Goal: Task Accomplishment & Management: Manage account settings

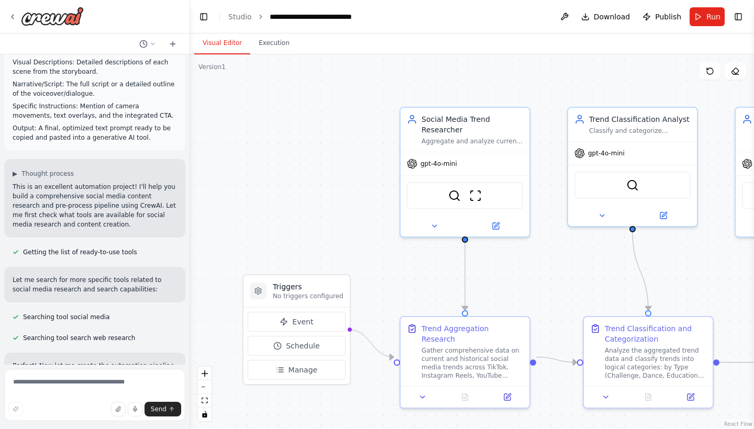
scroll to position [1446, 0]
click at [496, 227] on icon at bounding box center [495, 224] width 6 height 6
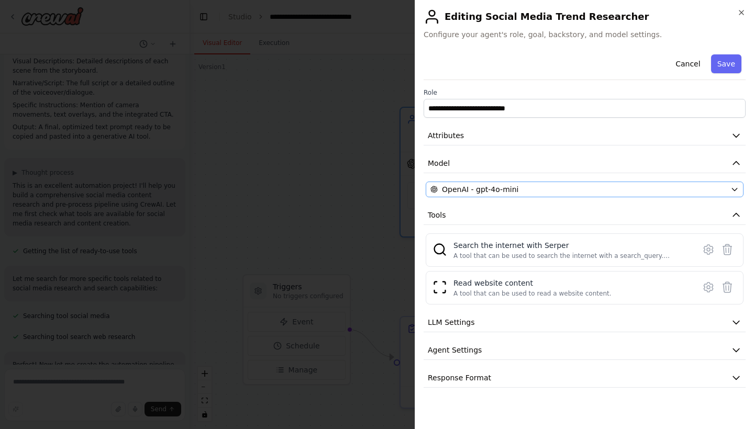
click at [535, 192] on div "OpenAI - gpt-4o-mini" at bounding box center [578, 189] width 296 height 10
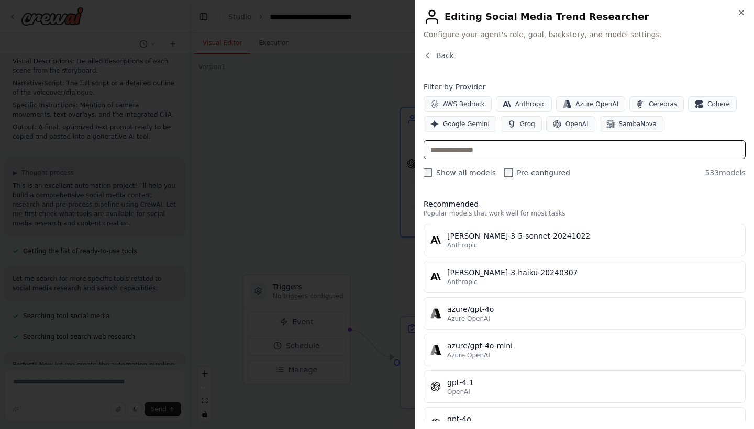
click at [521, 150] on input "text" at bounding box center [584, 149] width 322 height 19
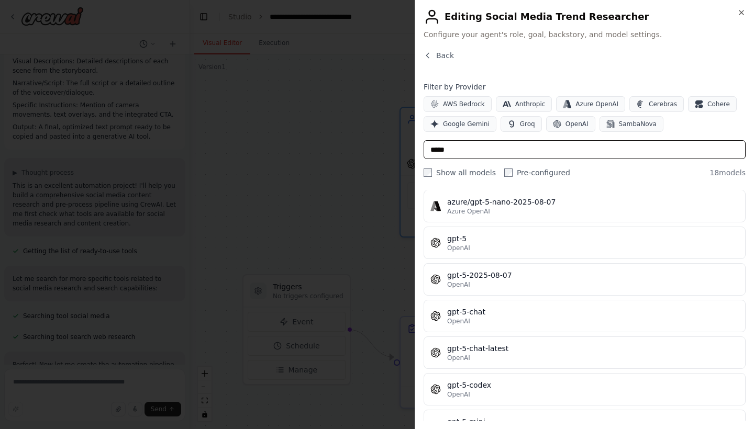
scroll to position [328, 0]
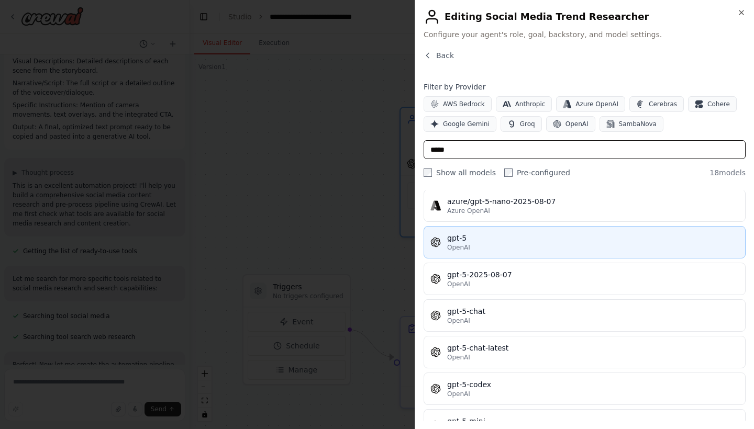
type input "*****"
click at [493, 243] on div "gpt-5" at bounding box center [592, 238] width 291 height 10
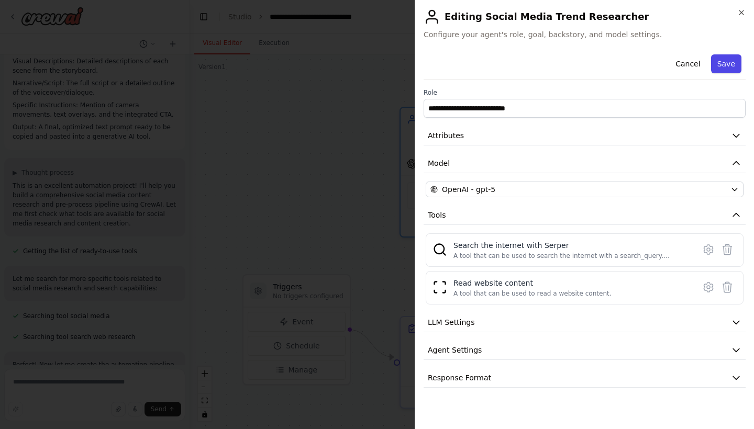
click at [728, 66] on button "Save" at bounding box center [726, 63] width 30 height 19
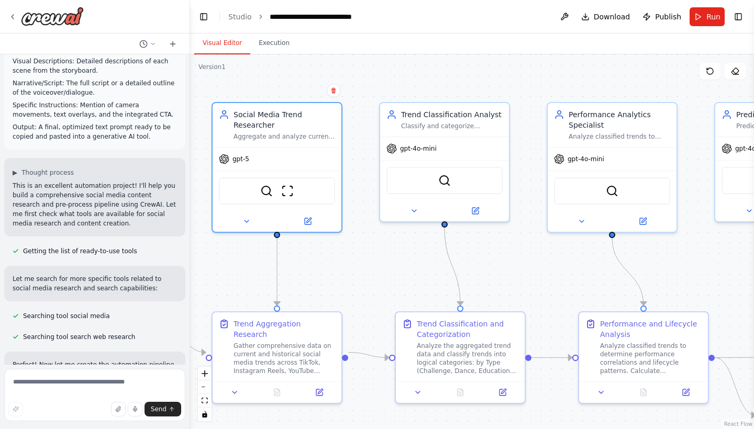
drag, startPoint x: 530, startPoint y: 195, endPoint x: 342, endPoint y: 190, distance: 187.9
click at [342, 190] on div ".deletable-edge-delete-btn { width: 20px; height: 20px; border: 0px solid #ffff…" at bounding box center [472, 241] width 564 height 375
click at [477, 211] on icon at bounding box center [475, 209] width 6 height 6
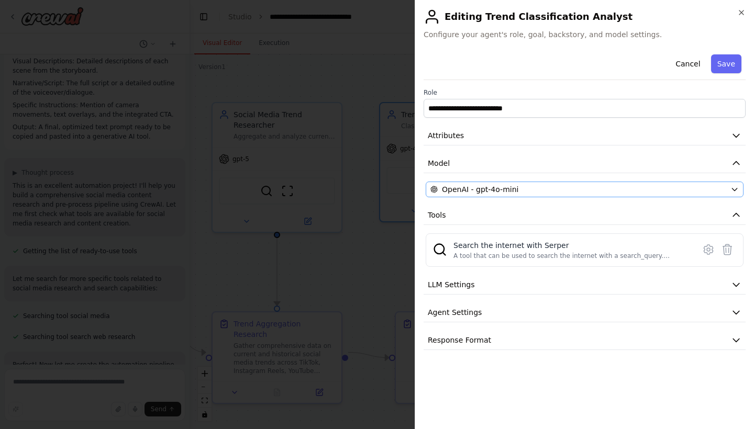
click at [561, 186] on div "OpenAI - gpt-4o-mini" at bounding box center [578, 189] width 296 height 10
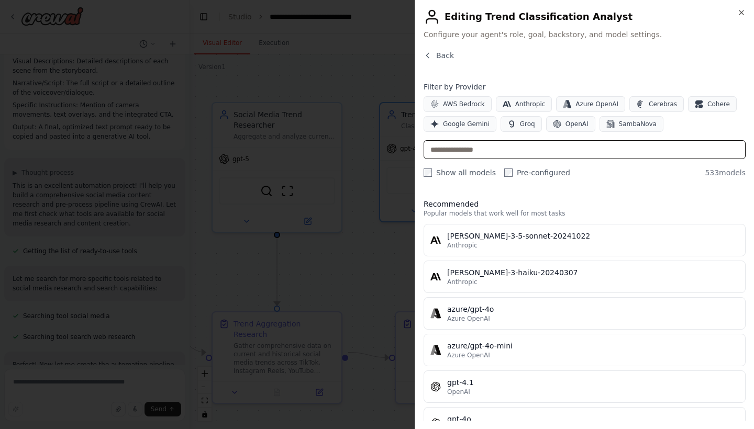
click at [545, 151] on input "text" at bounding box center [584, 149] width 322 height 19
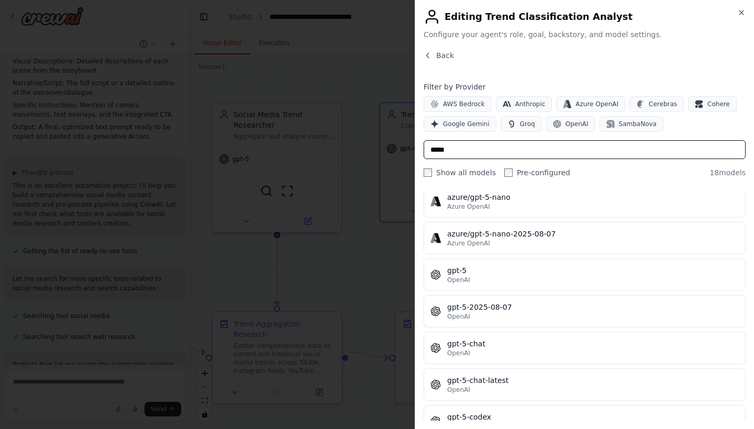
scroll to position [296, 0]
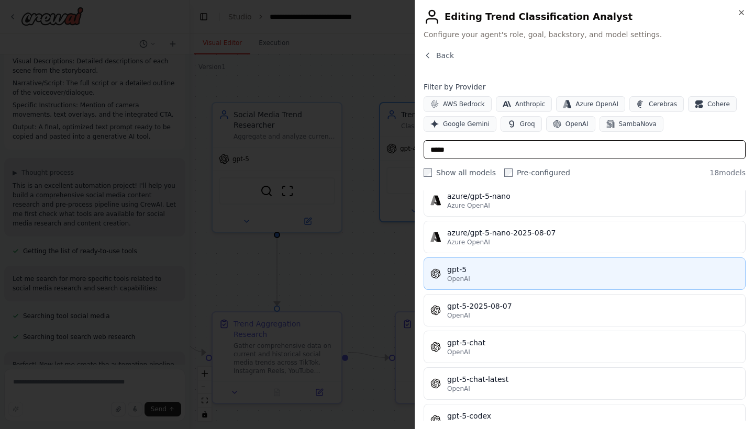
type input "*****"
click at [511, 275] on div "OpenAI" at bounding box center [592, 279] width 291 height 8
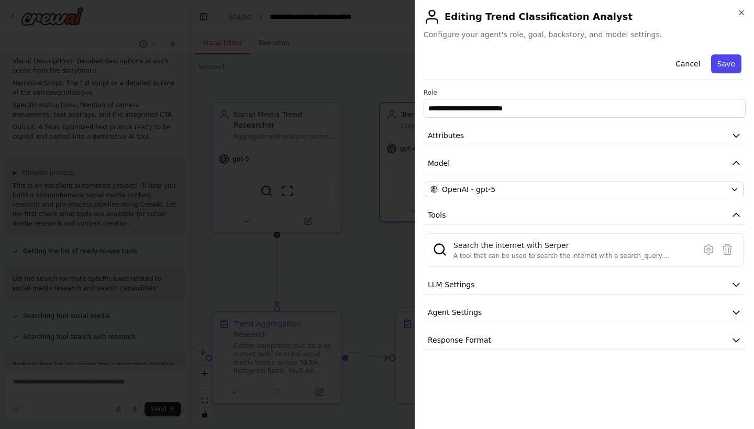
click at [723, 65] on button "Save" at bounding box center [726, 63] width 30 height 19
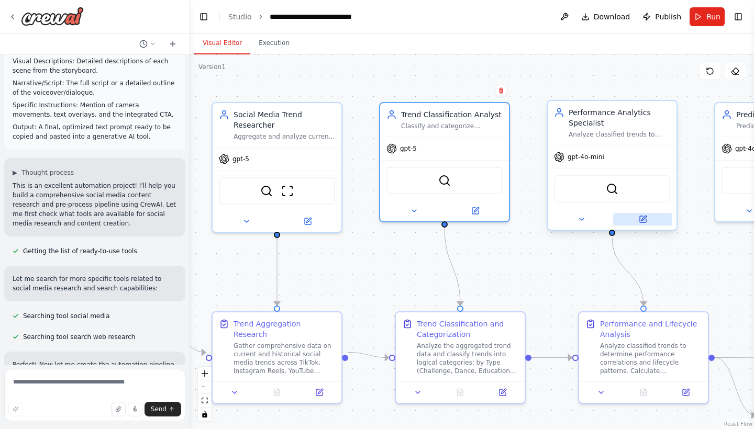
click at [638, 219] on icon at bounding box center [642, 219] width 8 height 8
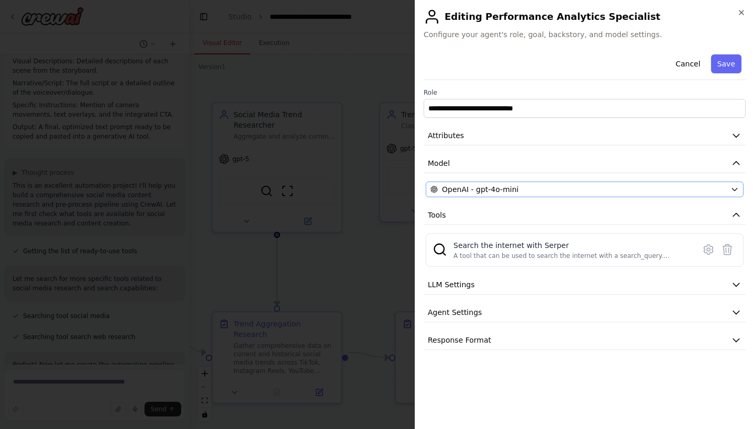
click at [506, 185] on span "OpenAI - gpt-4o-mini" at bounding box center [480, 189] width 76 height 10
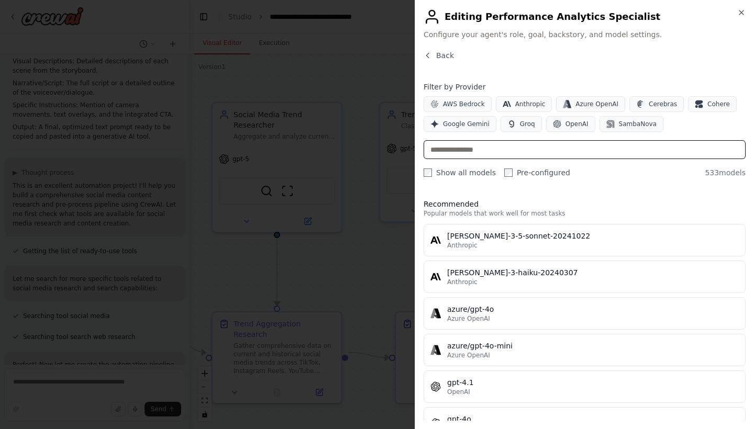
click at [521, 145] on input "text" at bounding box center [584, 149] width 322 height 19
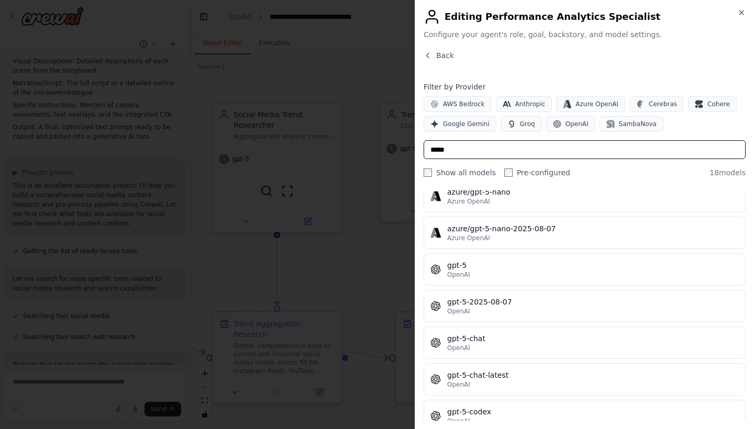
scroll to position [308, 0]
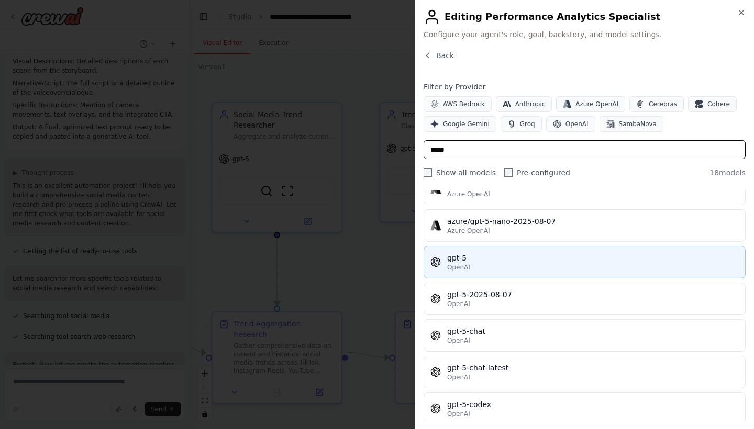
type input "*****"
click at [516, 254] on div "gpt-5" at bounding box center [592, 258] width 291 height 10
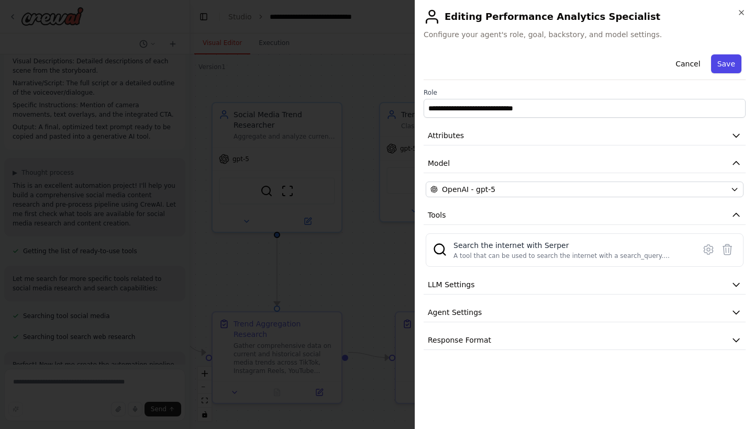
click at [723, 60] on button "Save" at bounding box center [726, 63] width 30 height 19
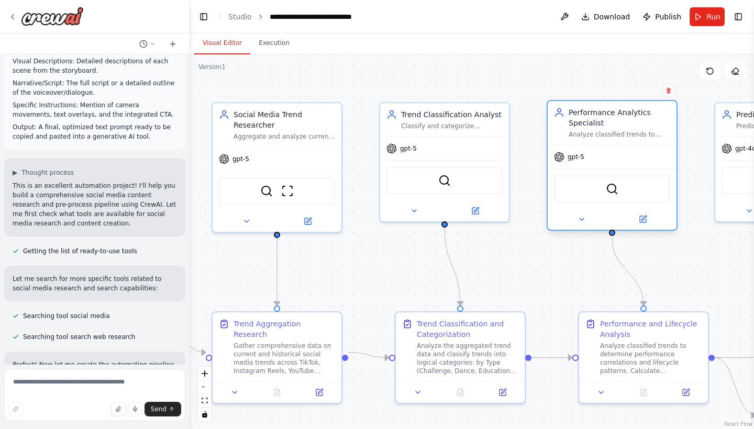
click at [628, 158] on div "gpt-5" at bounding box center [611, 156] width 129 height 23
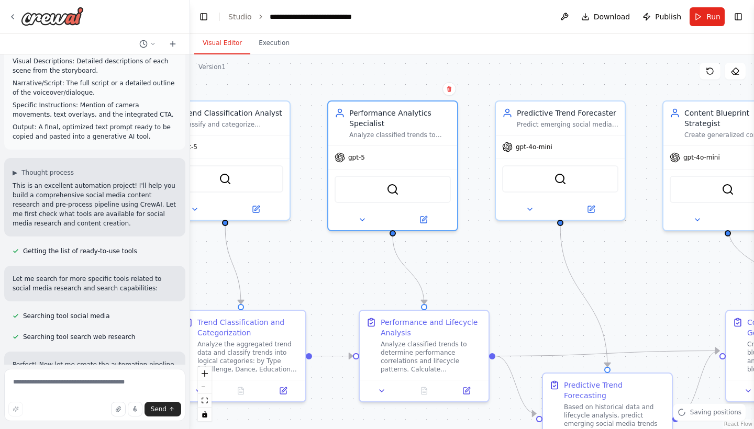
drag, startPoint x: 548, startPoint y: 259, endPoint x: 329, endPoint y: 257, distance: 219.3
click at [329, 257] on div ".deletable-edge-delete-btn { width: 20px; height: 20px; border: 0px solid #ffff…" at bounding box center [472, 241] width 564 height 375
click at [586, 212] on button at bounding box center [590, 207] width 59 height 13
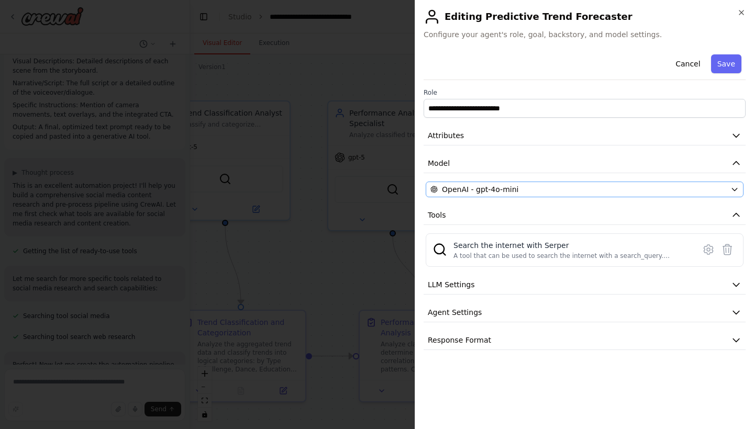
click at [525, 188] on div "OpenAI - gpt-4o-mini" at bounding box center [578, 189] width 296 height 10
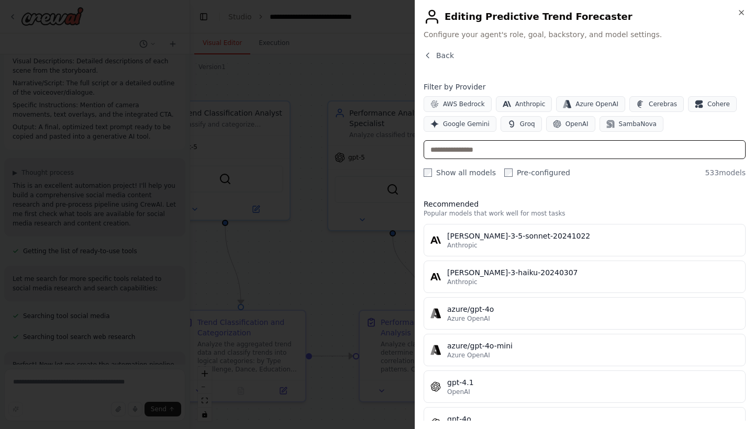
click at [518, 150] on input "text" at bounding box center [584, 149] width 322 height 19
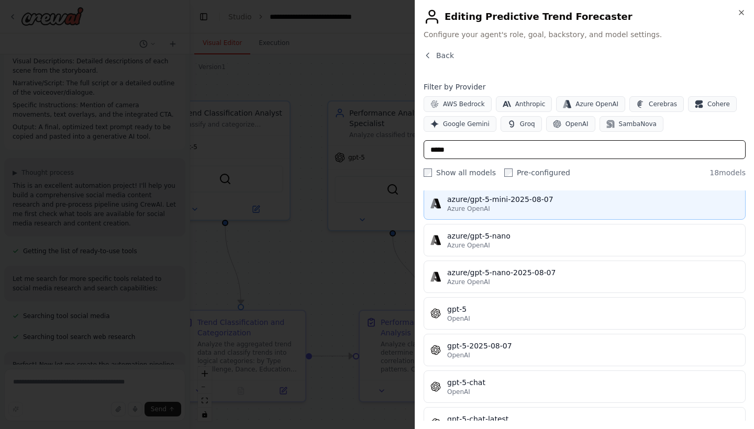
scroll to position [259, 0]
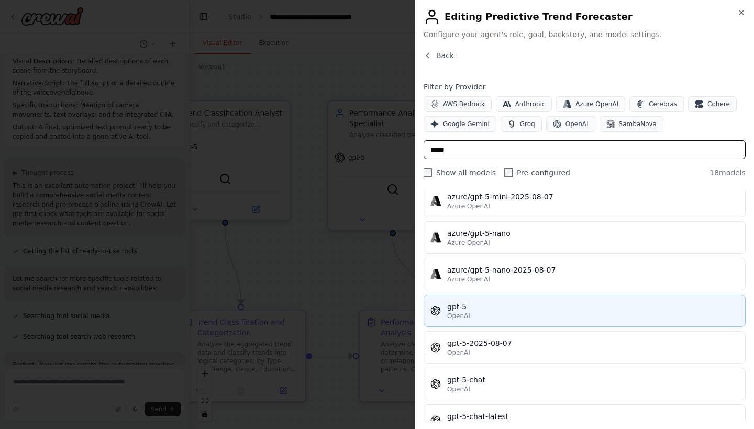
type input "*****"
click at [480, 309] on div "gpt-5" at bounding box center [592, 306] width 291 height 10
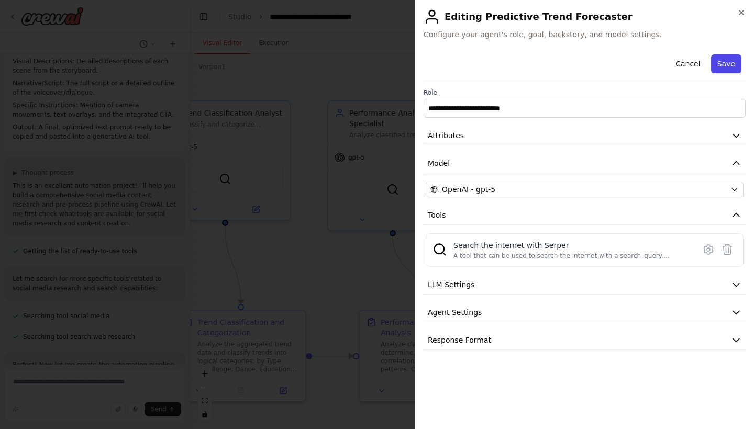
click at [735, 58] on button "Save" at bounding box center [726, 63] width 30 height 19
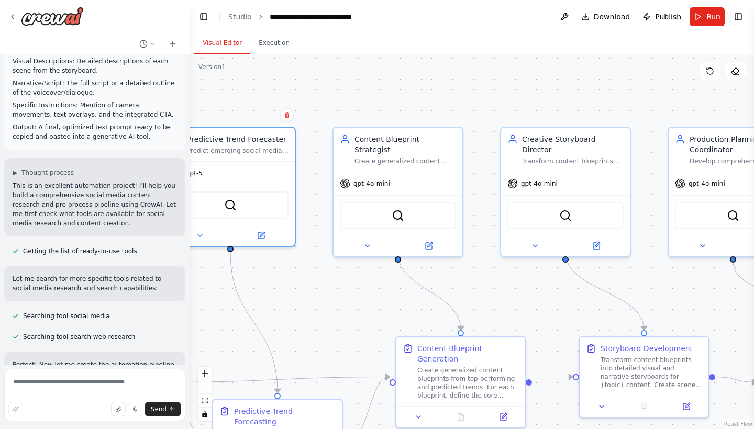
drag, startPoint x: 642, startPoint y: 256, endPoint x: 312, endPoint y: 282, distance: 330.7
click at [312, 282] on div ".deletable-edge-delete-btn { width: 20px; height: 20px; border: 0px solid #ffff…" at bounding box center [472, 241] width 564 height 375
click at [436, 239] on button at bounding box center [428, 244] width 59 height 13
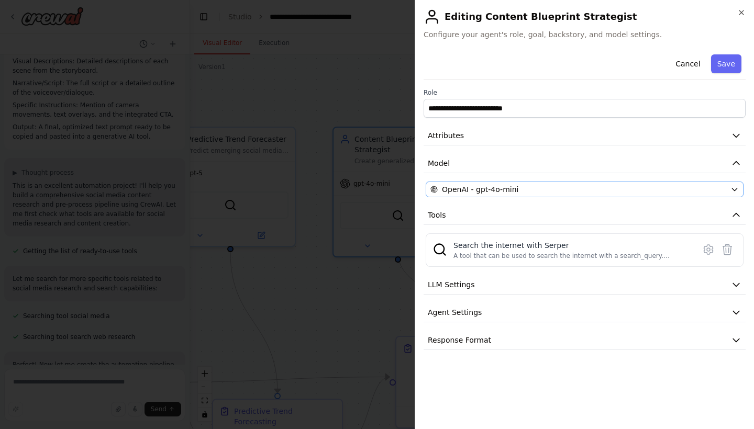
click at [556, 188] on div "OpenAI - gpt-4o-mini" at bounding box center [578, 189] width 296 height 10
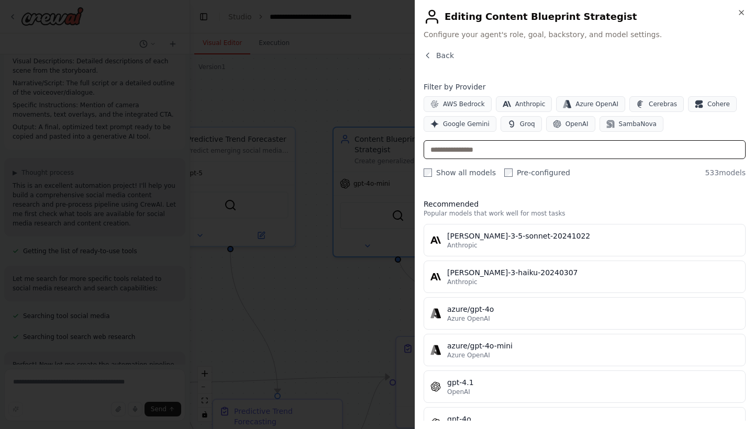
click at [562, 150] on input "text" at bounding box center [584, 149] width 322 height 19
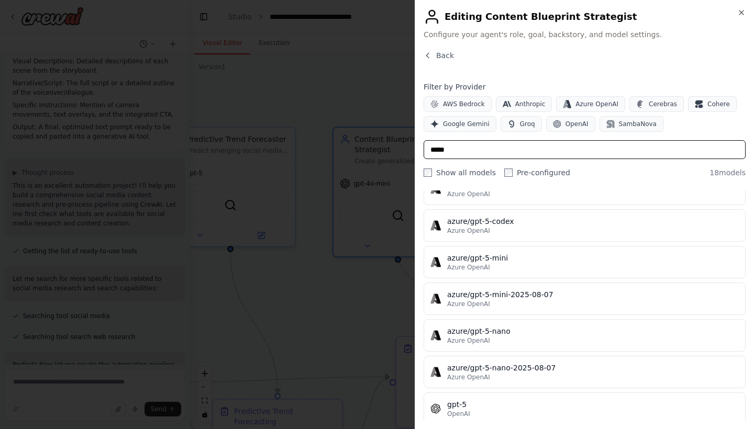
scroll to position [180, 0]
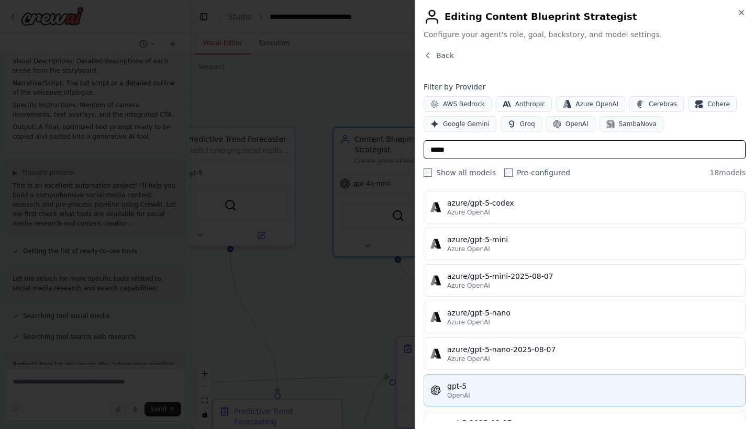
type input "*****"
click at [502, 386] on div "gpt-5" at bounding box center [592, 386] width 291 height 10
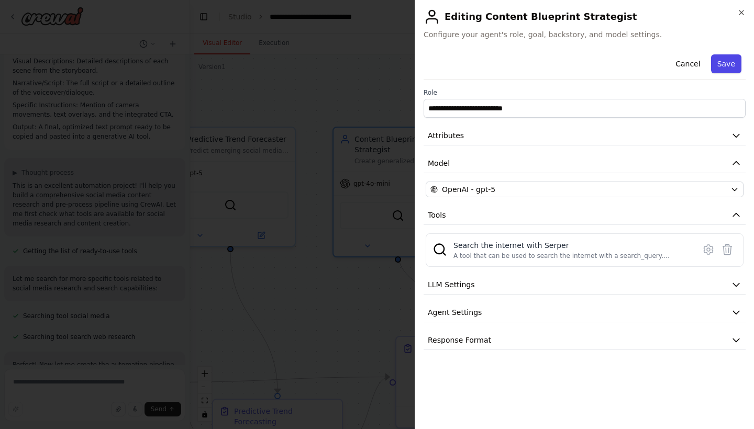
click at [725, 64] on button "Save" at bounding box center [726, 63] width 30 height 19
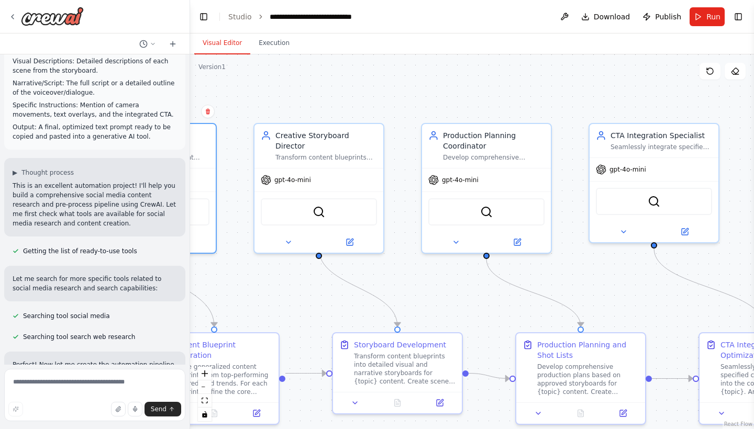
drag, startPoint x: 543, startPoint y: 297, endPoint x: 296, endPoint y: 294, distance: 246.5
click at [296, 294] on div ".deletable-edge-delete-btn { width: 20px; height: 20px; border: 0px solid #ffff…" at bounding box center [472, 241] width 564 height 375
click at [352, 235] on button at bounding box center [349, 240] width 59 height 13
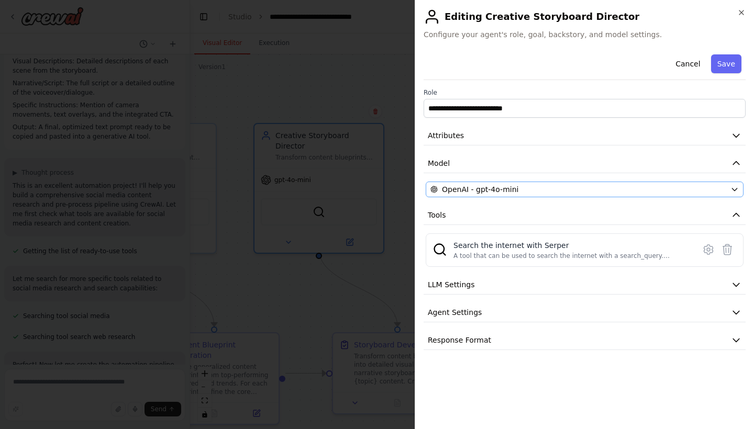
click at [577, 190] on div "OpenAI - gpt-4o-mini" at bounding box center [578, 189] width 296 height 10
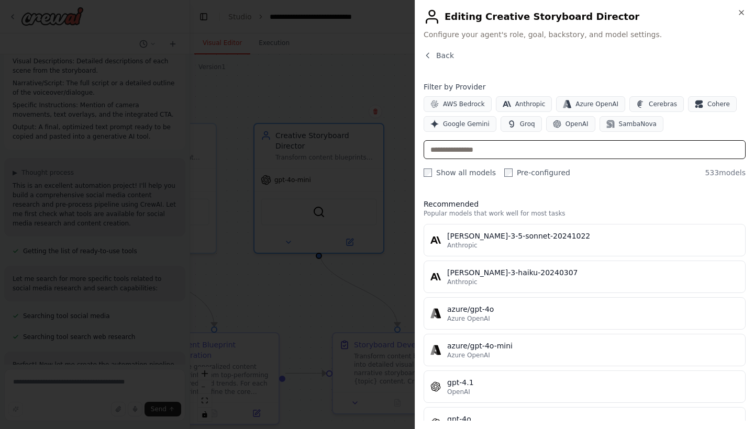
click at [528, 150] on input "text" at bounding box center [584, 149] width 322 height 19
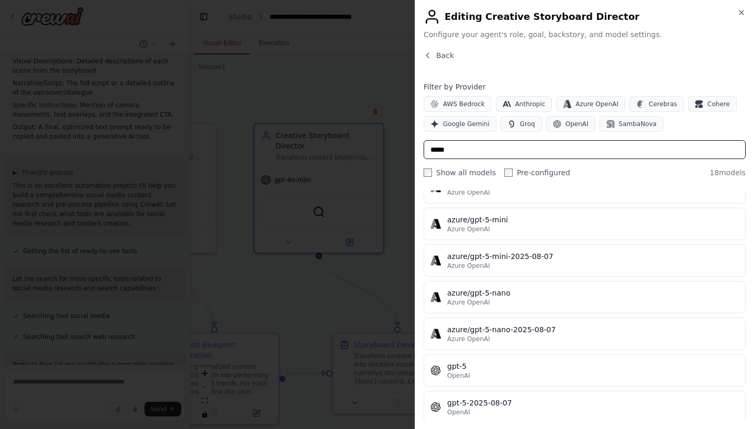
scroll to position [214, 0]
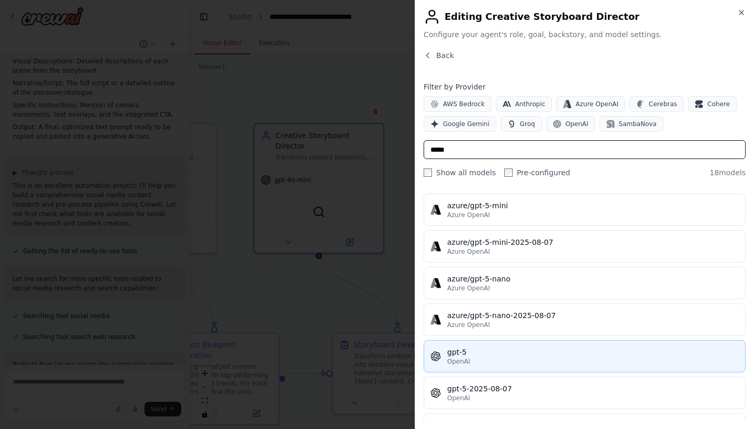
type input "*****"
click at [478, 353] on div "gpt-5" at bounding box center [592, 352] width 291 height 10
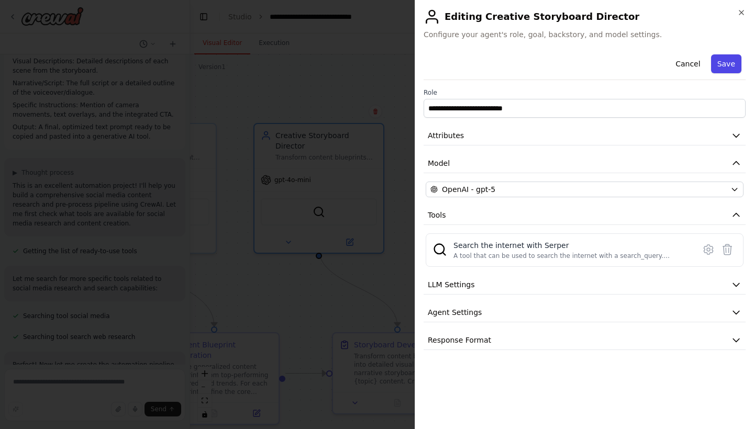
click at [731, 63] on button "Save" at bounding box center [726, 63] width 30 height 19
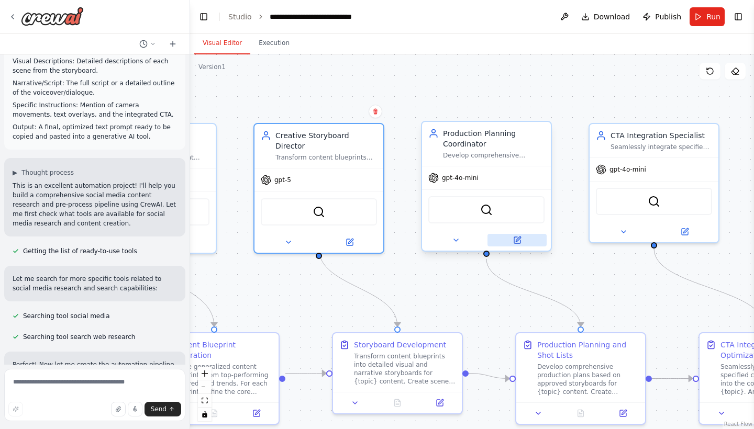
click at [518, 241] on icon at bounding box center [517, 240] width 6 height 6
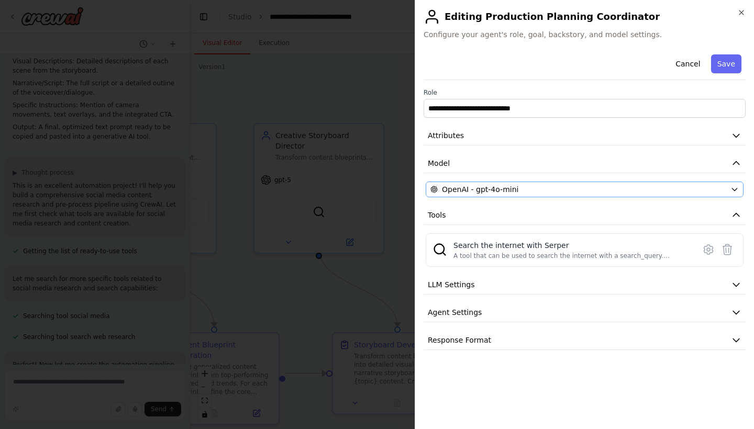
click at [542, 188] on div "OpenAI - gpt-4o-mini" at bounding box center [578, 189] width 296 height 10
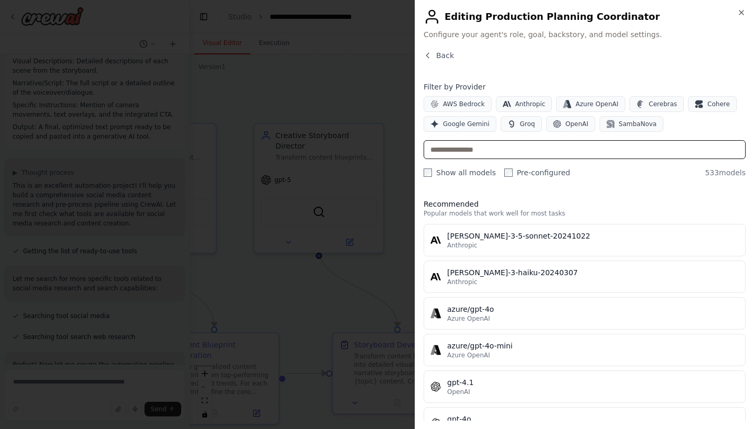
click at [555, 155] on input "text" at bounding box center [584, 149] width 322 height 19
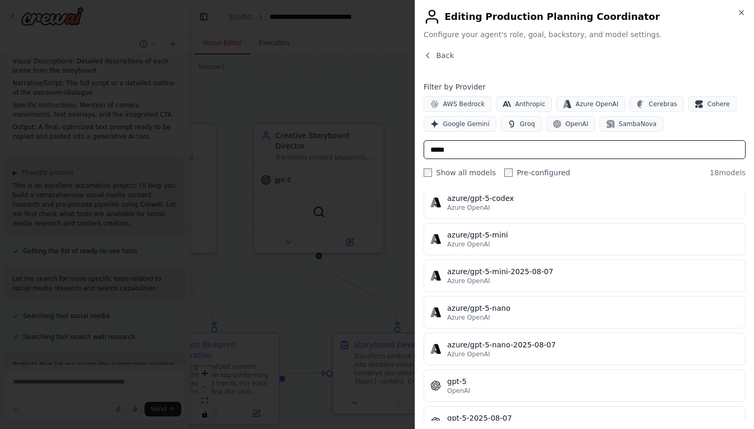
scroll to position [195, 0]
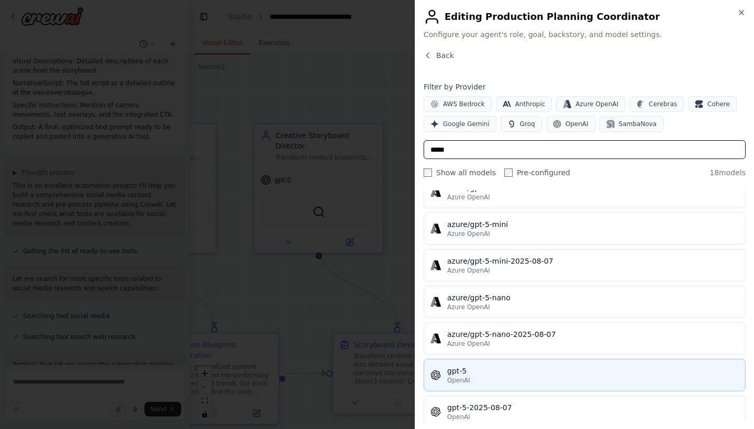
type input "*****"
click at [500, 367] on div "gpt-5" at bounding box center [592, 371] width 291 height 10
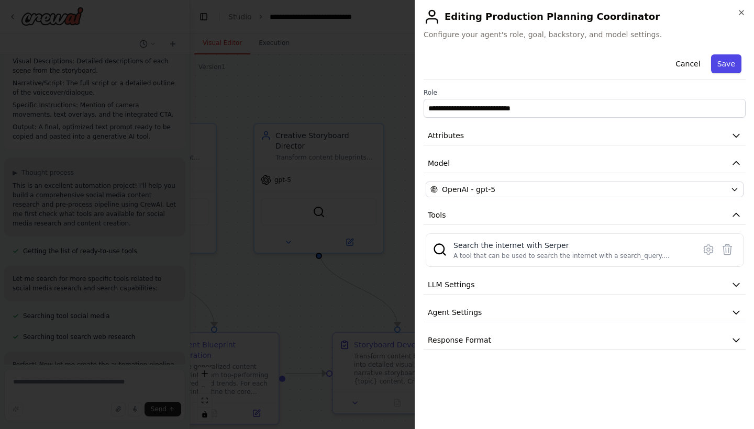
click at [721, 66] on button "Save" at bounding box center [726, 63] width 30 height 19
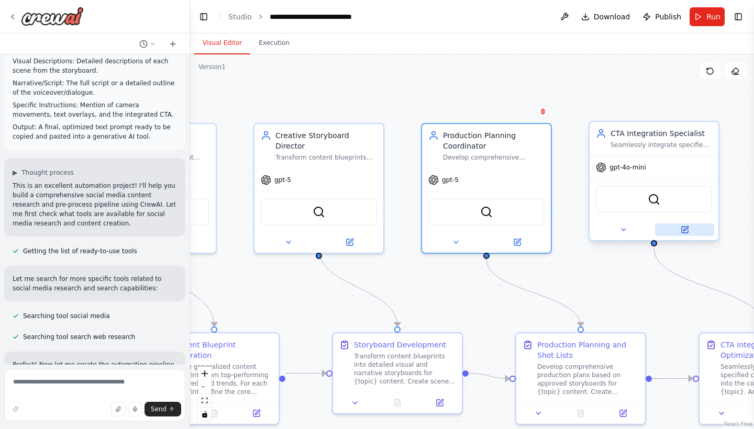
click at [683, 229] on icon at bounding box center [684, 230] width 6 height 6
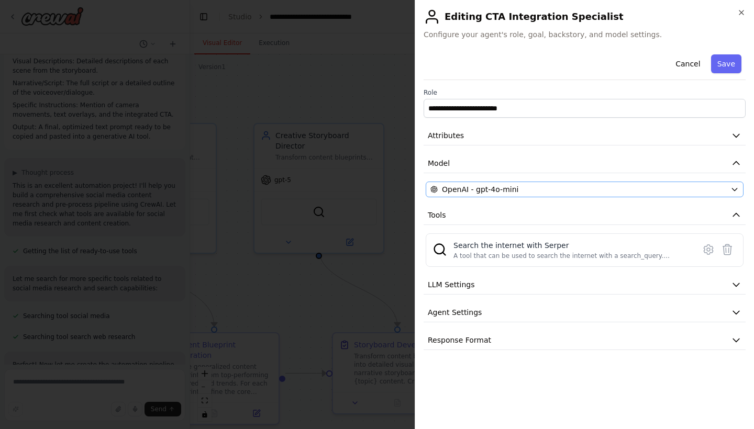
click at [573, 191] on div "OpenAI - gpt-4o-mini" at bounding box center [578, 189] width 296 height 10
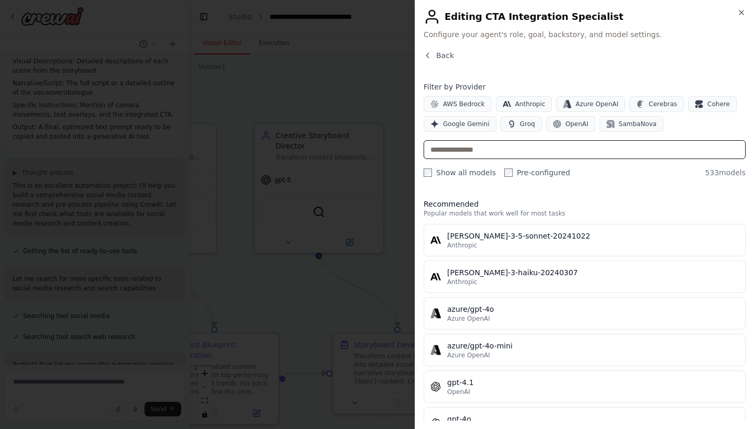
click at [535, 154] on input "text" at bounding box center [584, 149] width 322 height 19
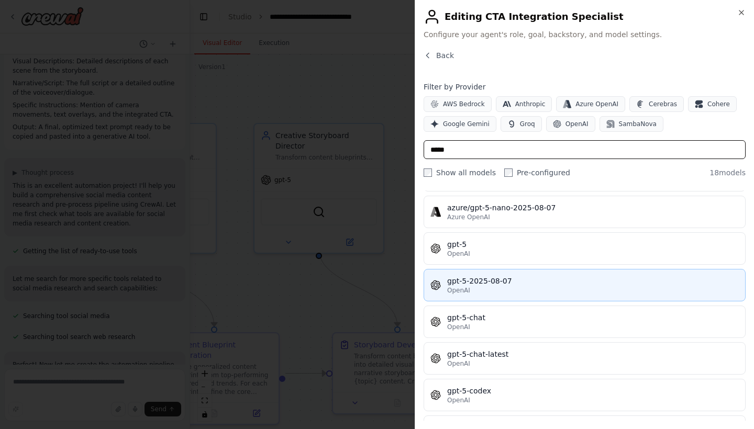
scroll to position [321, 0]
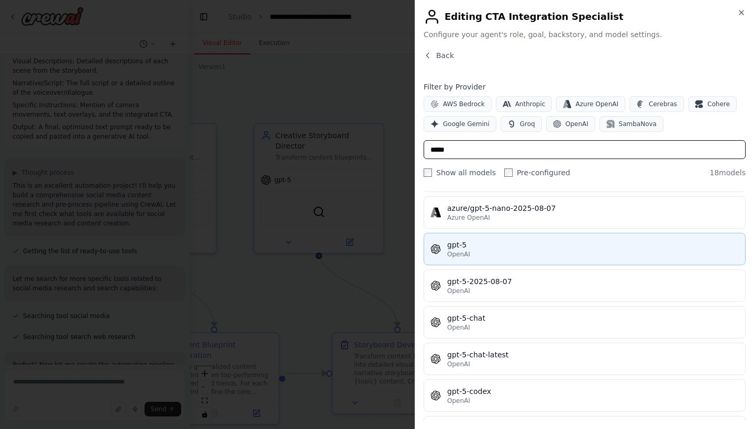
type input "*****"
click at [505, 250] on div "gpt-5" at bounding box center [592, 245] width 291 height 10
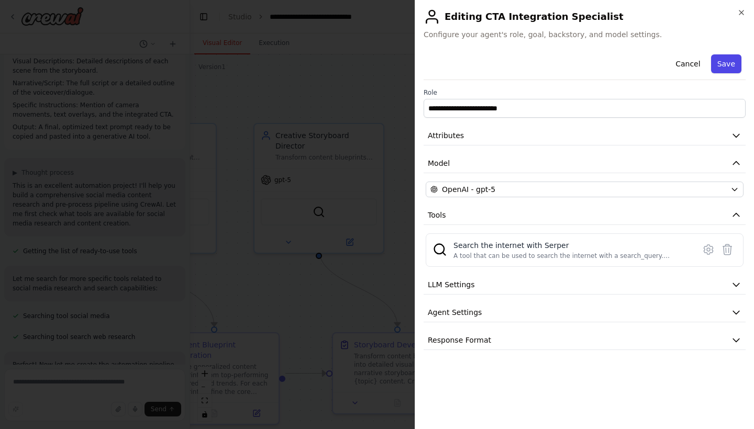
click at [732, 60] on button "Save" at bounding box center [726, 63] width 30 height 19
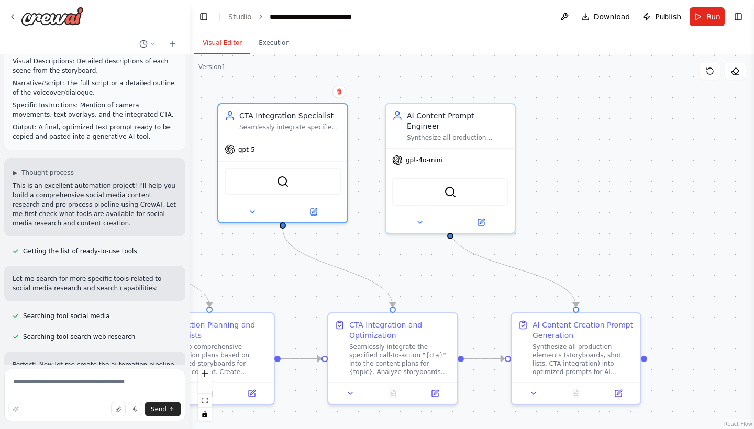
drag, startPoint x: 622, startPoint y: 281, endPoint x: 251, endPoint y: 261, distance: 371.6
click at [251, 261] on div ".deletable-edge-delete-btn { width: 20px; height: 20px; border: 0px solid #ffff…" at bounding box center [472, 241] width 564 height 375
click at [486, 214] on button at bounding box center [480, 220] width 59 height 13
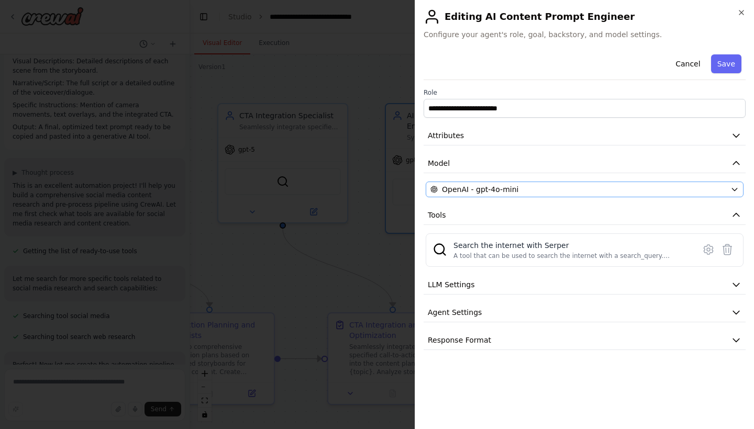
click at [555, 187] on div "OpenAI - gpt-4o-mini" at bounding box center [578, 189] width 296 height 10
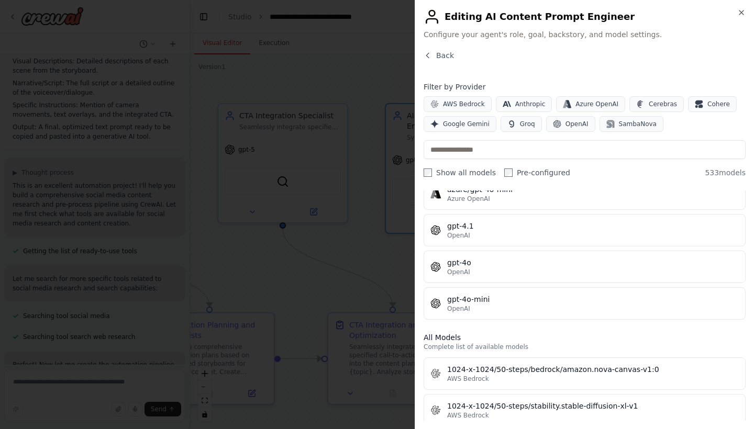
scroll to position [147, 0]
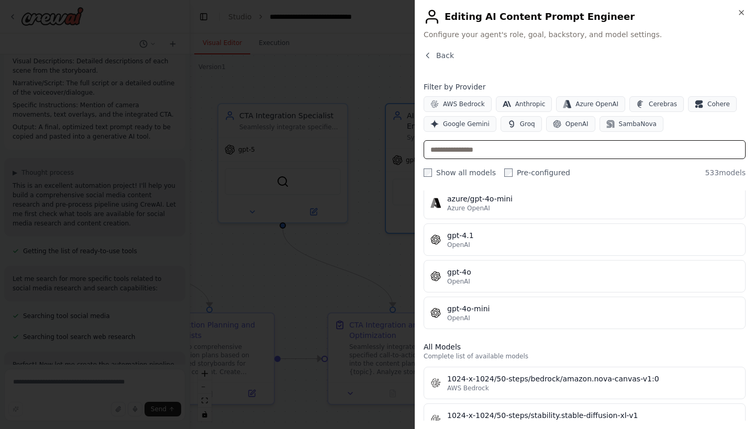
click at [536, 150] on input "text" at bounding box center [584, 149] width 322 height 19
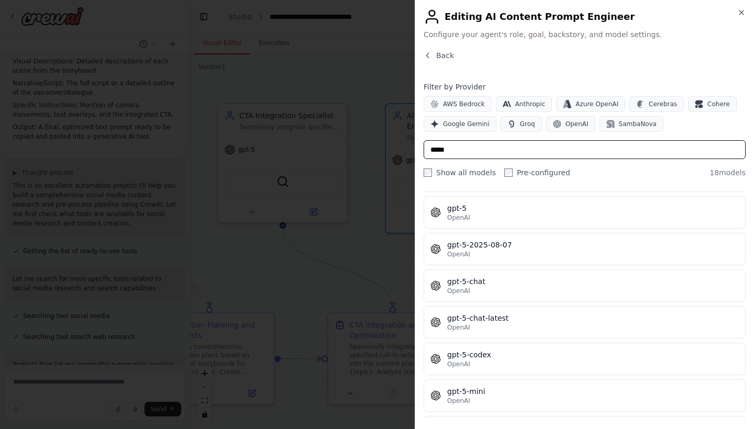
scroll to position [360, 0]
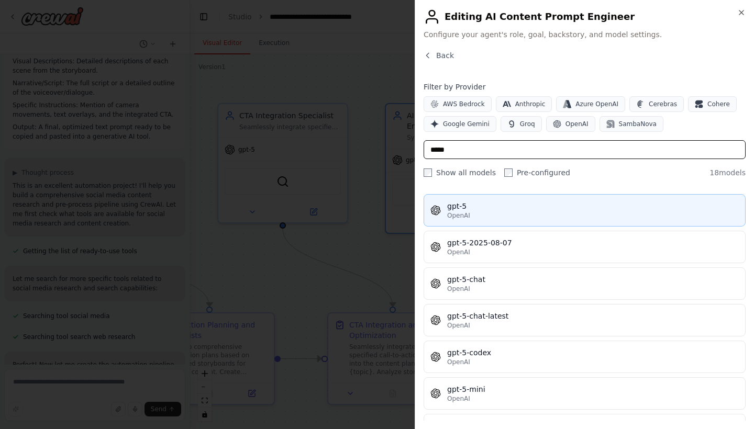
type input "*****"
click at [535, 208] on div "gpt-5" at bounding box center [592, 206] width 291 height 10
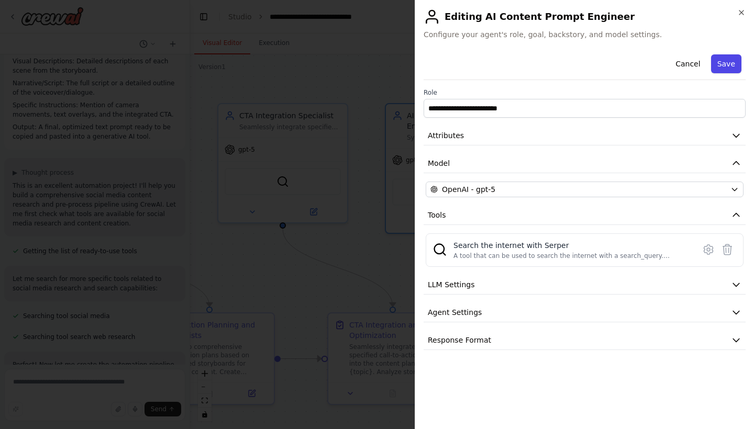
click at [725, 66] on button "Save" at bounding box center [726, 63] width 30 height 19
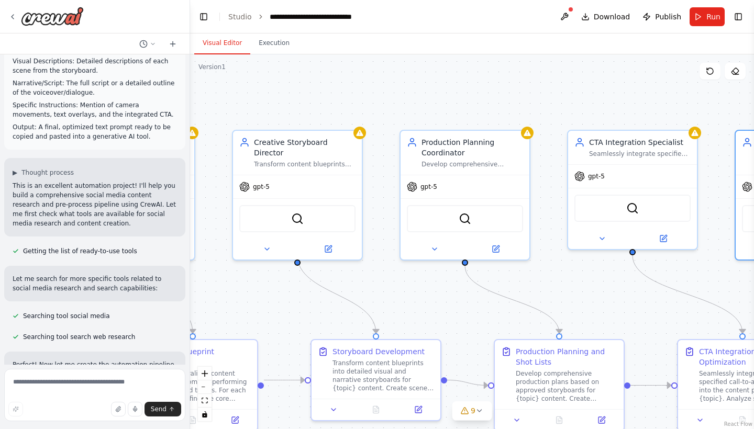
drag, startPoint x: 431, startPoint y: 247, endPoint x: 753, endPoint y: 282, distance: 324.2
click at [753, 282] on div "Hello! I'm the CrewAI assistant. What kind of automation do you want to build? …" at bounding box center [377, 214] width 754 height 429
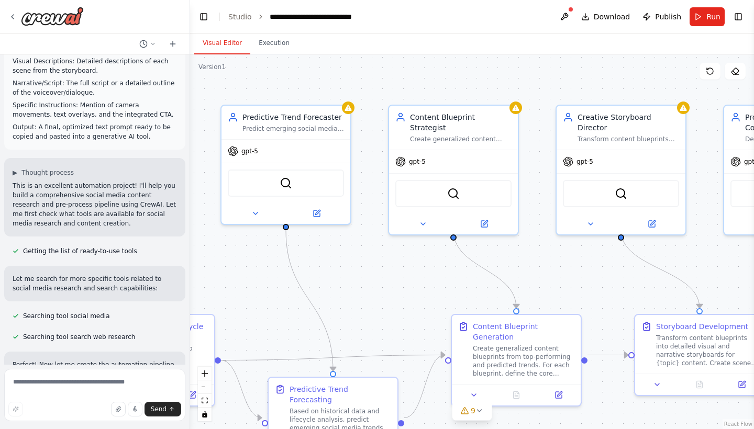
drag, startPoint x: 430, startPoint y: 328, endPoint x: 753, endPoint y: 302, distance: 324.4
click at [753, 302] on div "Hello! I'm the CrewAI assistant. What kind of automation do you want to build? …" at bounding box center [377, 214] width 754 height 429
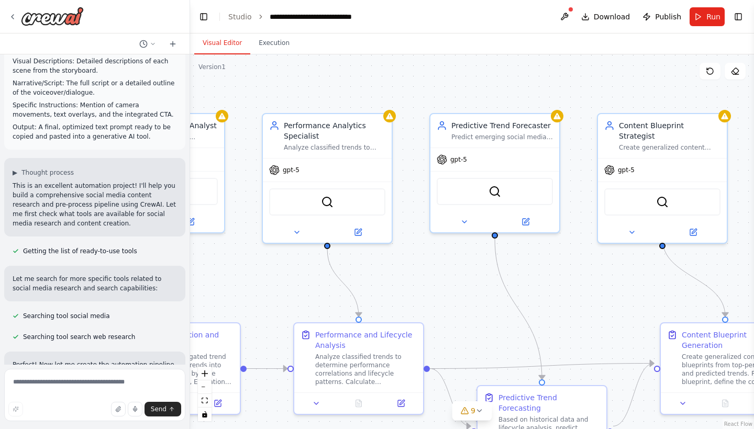
drag, startPoint x: 369, startPoint y: 76, endPoint x: 578, endPoint y: 84, distance: 209.0
click at [578, 84] on div ".deletable-edge-delete-btn { width: 20px; height: 20px; border: 0px solid #ffff…" at bounding box center [472, 241] width 564 height 375
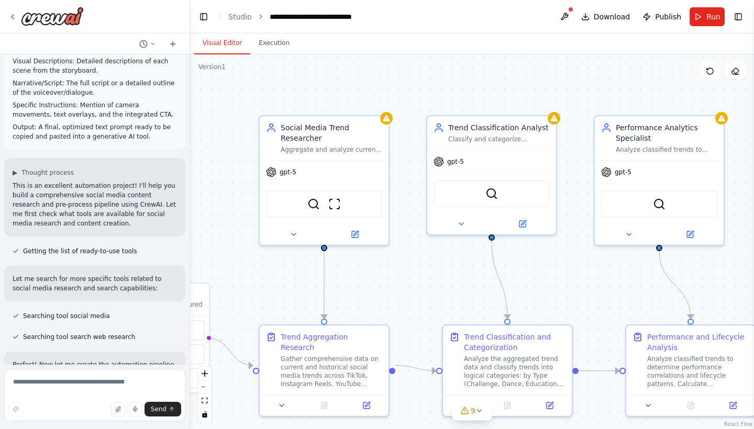
drag, startPoint x: 357, startPoint y: 86, endPoint x: 689, endPoint y: 88, distance: 331.8
click at [689, 88] on div ".deletable-edge-delete-btn { width: 20px; height: 20px; border: 0px solid #ffff…" at bounding box center [472, 241] width 564 height 375
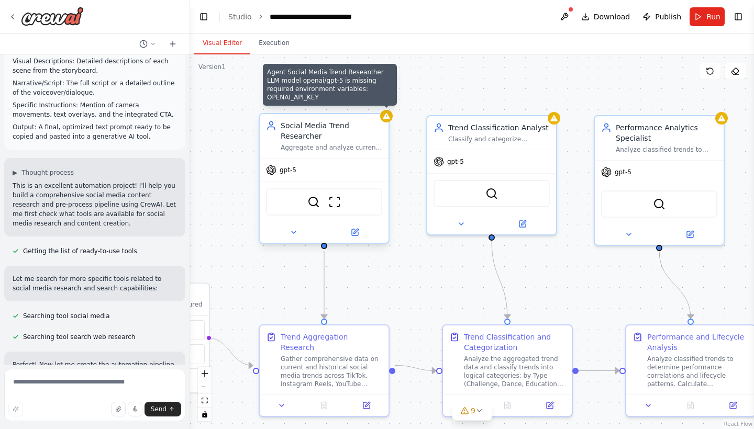
click at [388, 120] on div at bounding box center [386, 116] width 13 height 13
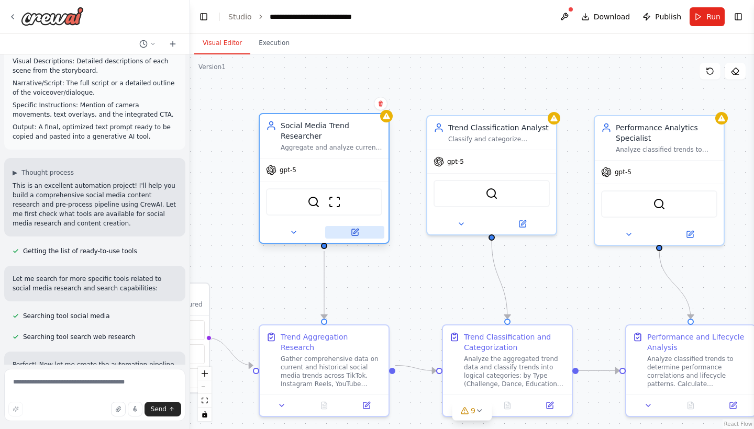
click at [357, 237] on button at bounding box center [354, 232] width 59 height 13
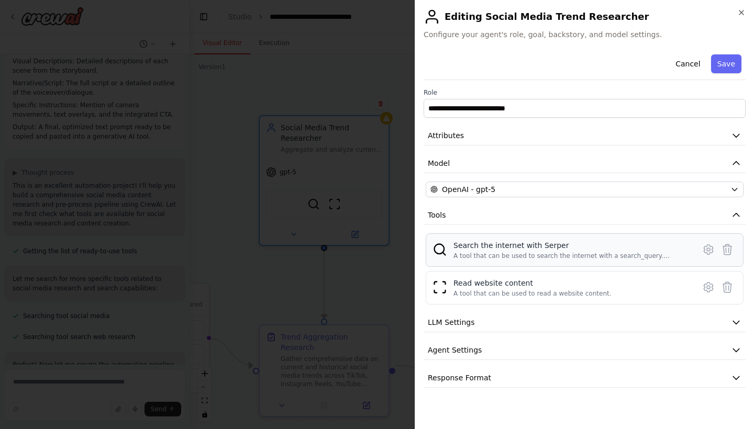
scroll to position [0, 0]
click at [743, 10] on icon "button" at bounding box center [741, 12] width 8 height 8
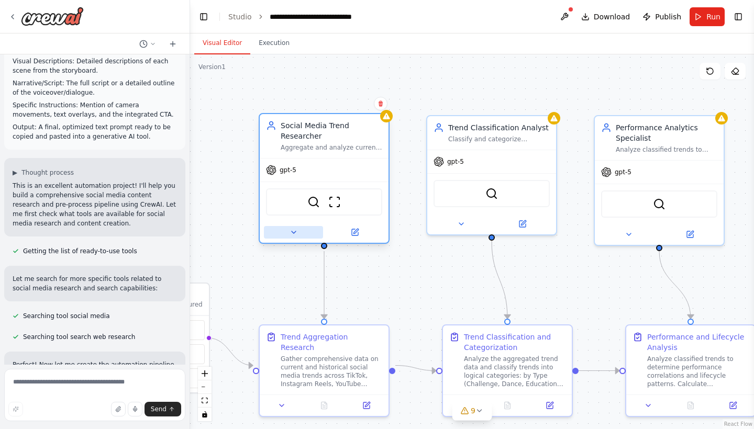
click at [293, 232] on icon at bounding box center [293, 232] width 4 height 2
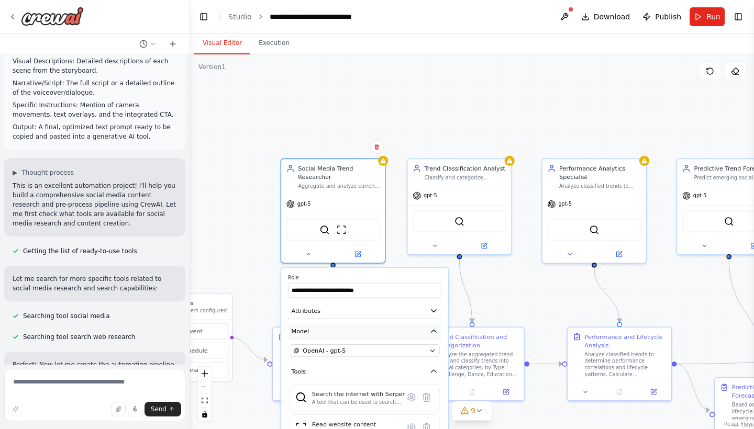
drag, startPoint x: 327, startPoint y: 336, endPoint x: 333, endPoint y: 337, distance: 6.9
click at [333, 337] on button "Model" at bounding box center [364, 332] width 153 height 16
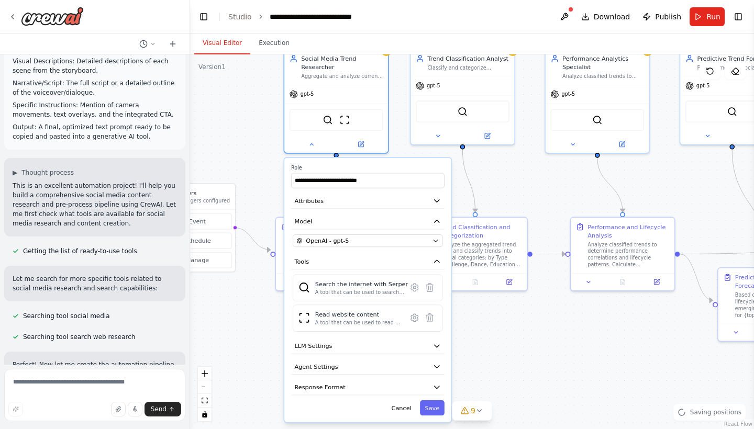
drag, startPoint x: 248, startPoint y: 218, endPoint x: 251, endPoint y: 108, distance: 109.9
click at [251, 108] on div ".deletable-edge-delete-btn { width: 20px; height: 20px; border: 0px solid #ffff…" at bounding box center [472, 241] width 564 height 375
click at [434, 387] on icon "button" at bounding box center [436, 387] width 5 height 3
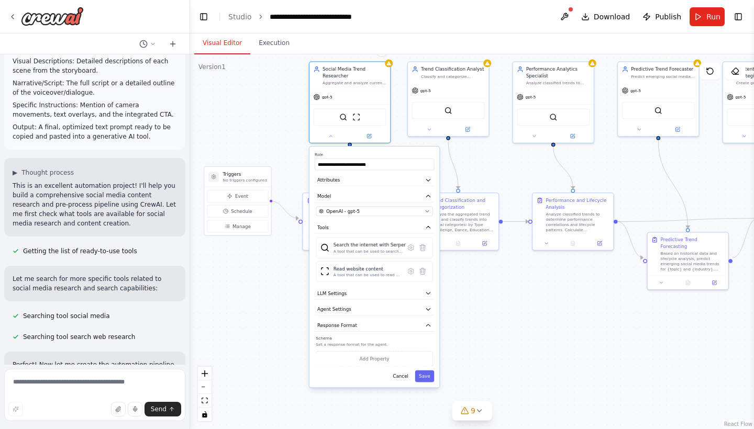
drag, startPoint x: 491, startPoint y: 373, endPoint x: 488, endPoint y: 310, distance: 62.9
click at [488, 310] on div ".deletable-edge-delete-btn { width: 20px; height: 20px; border: 0px solid #ffff…" at bounding box center [472, 241] width 564 height 375
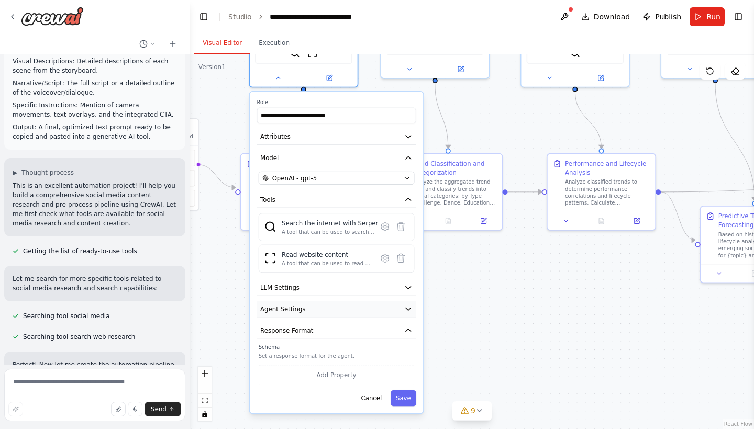
click at [405, 311] on icon "button" at bounding box center [407, 309] width 9 height 9
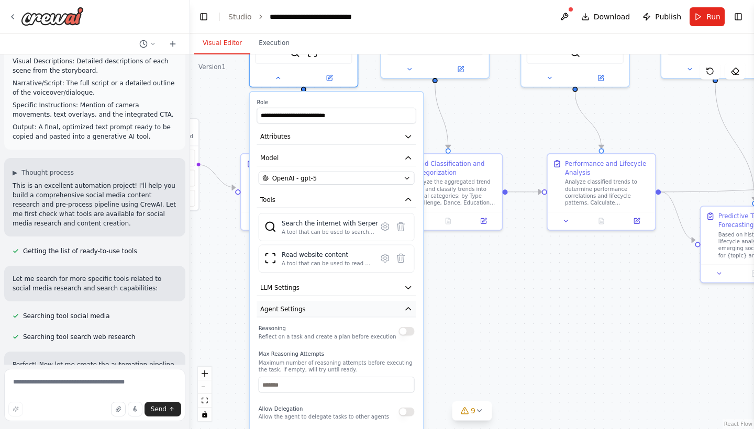
click at [406, 312] on icon "button" at bounding box center [407, 309] width 9 height 9
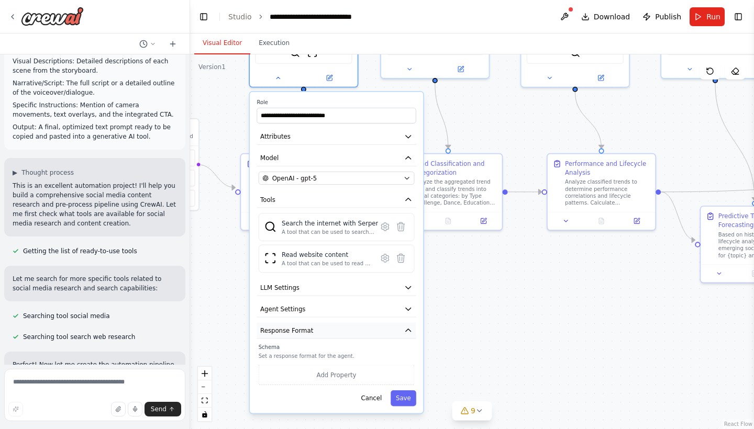
click at [407, 333] on icon "button" at bounding box center [407, 330] width 9 height 9
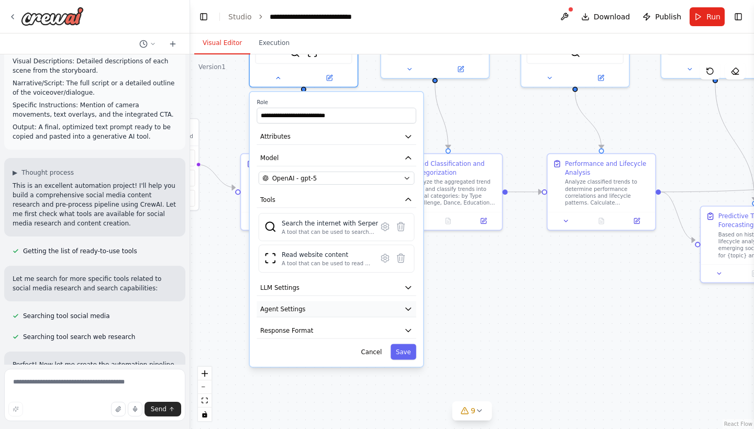
click at [409, 309] on icon "button" at bounding box center [408, 309] width 5 height 3
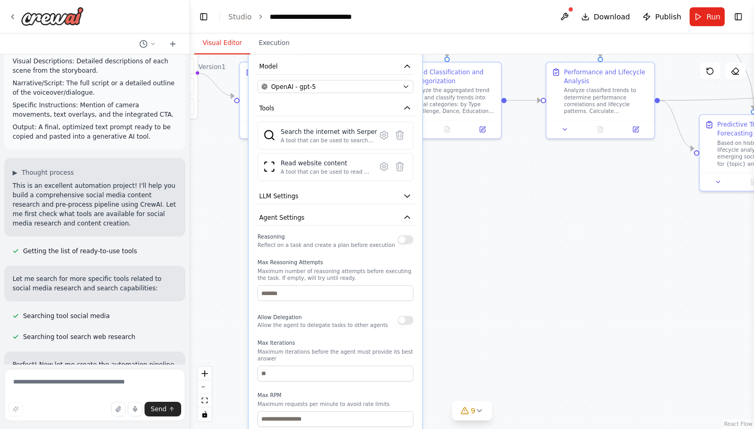
drag, startPoint x: 478, startPoint y: 322, endPoint x: 477, endPoint y: 230, distance: 91.6
click at [477, 230] on div ".deletable-edge-delete-btn { width: 20px; height: 20px; border: 0px solid #ffff…" at bounding box center [472, 241] width 564 height 375
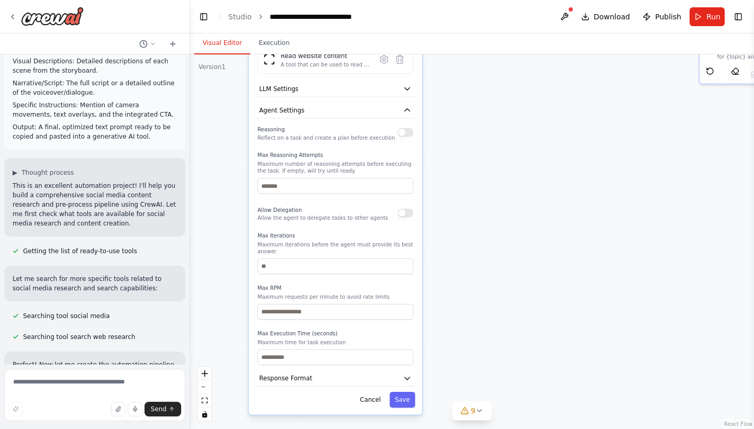
drag, startPoint x: 465, startPoint y: 295, endPoint x: 465, endPoint y: 187, distance: 107.3
click at [465, 187] on div ".deletable-edge-delete-btn { width: 20px; height: 20px; border: 0px solid #ffff…" at bounding box center [472, 241] width 564 height 375
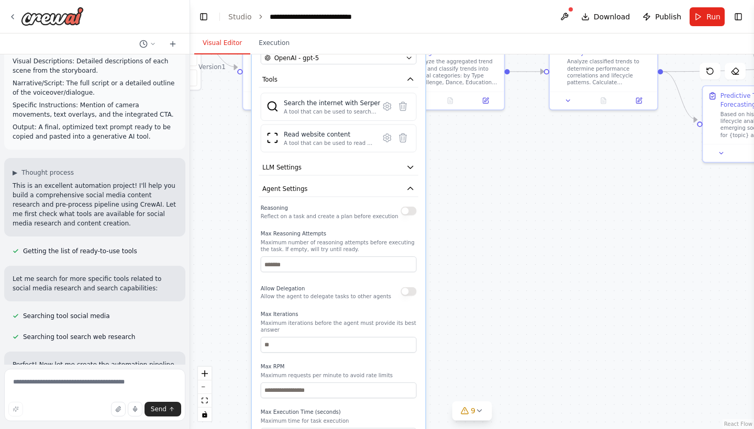
drag, startPoint x: 484, startPoint y: 258, endPoint x: 487, endPoint y: 337, distance: 78.6
click at [487, 337] on div ".deletable-edge-delete-btn { width: 20px; height: 20px; border: 0px solid #ffff…" at bounding box center [472, 241] width 564 height 375
click at [408, 212] on button "button" at bounding box center [408, 211] width 16 height 9
click at [412, 189] on icon "button" at bounding box center [410, 188] width 5 height 3
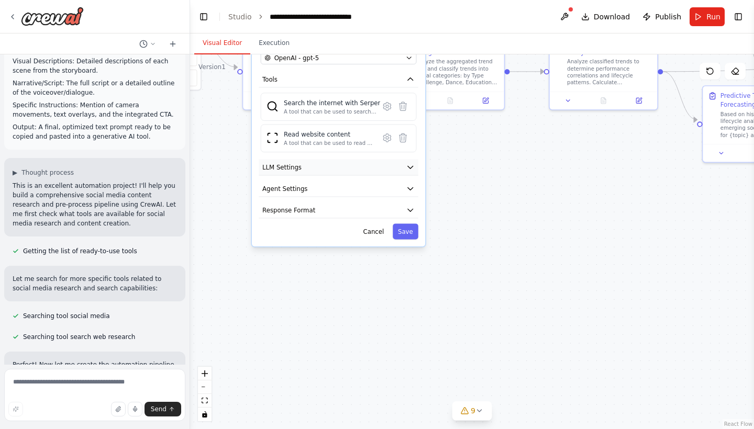
click at [411, 172] on button "LLM Settings" at bounding box center [338, 167] width 159 height 16
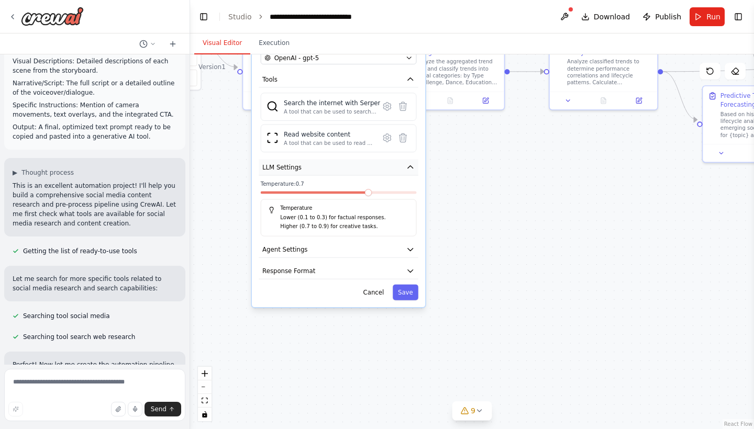
click at [411, 172] on button "LLM Settings" at bounding box center [338, 167] width 159 height 16
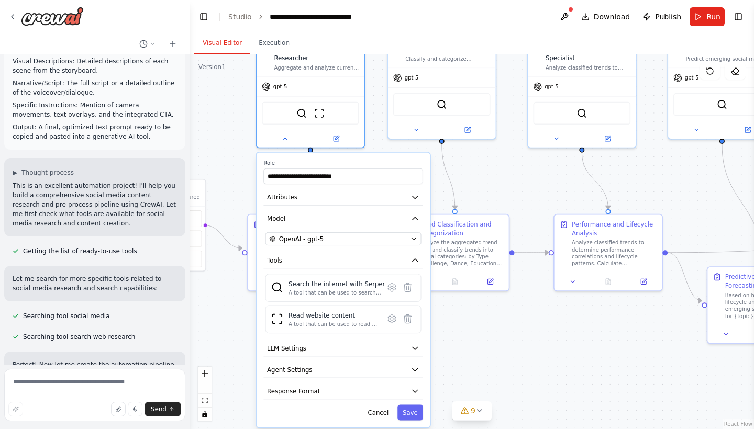
drag, startPoint x: 461, startPoint y: 174, endPoint x: 466, endPoint y: 355, distance: 181.1
click at [466, 355] on div ".deletable-edge-delete-btn { width: 20px; height: 20px; border: 0px solid #ffff…" at bounding box center [472, 241] width 564 height 375
click at [287, 144] on div at bounding box center [310, 136] width 108 height 17
click at [286, 139] on icon at bounding box center [284, 136] width 7 height 7
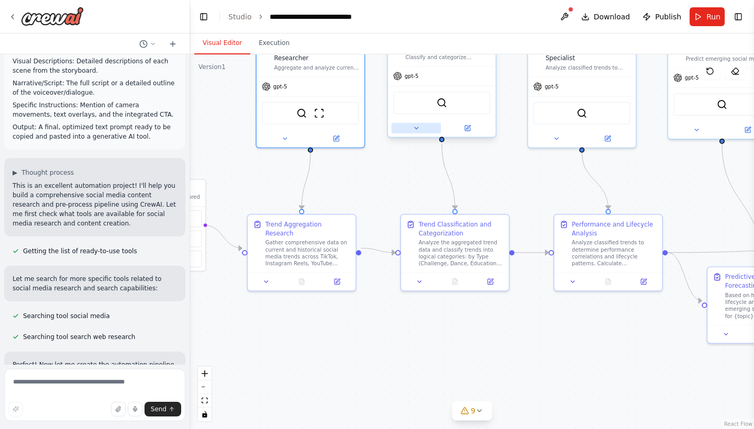
click at [416, 129] on icon at bounding box center [416, 128] width 4 height 2
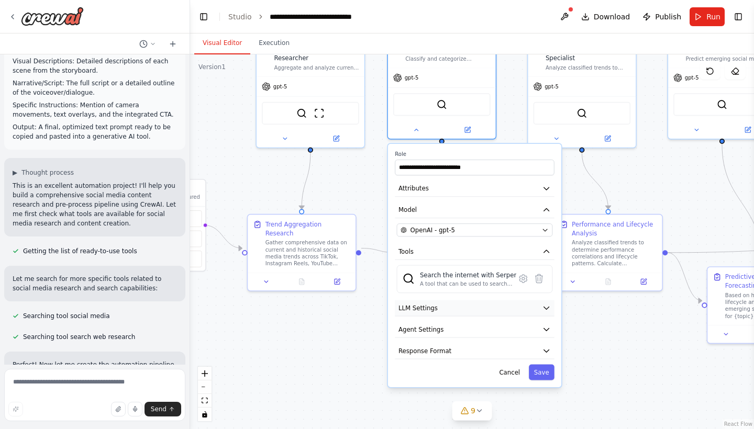
click at [535, 309] on button "LLM Settings" at bounding box center [474, 308] width 159 height 16
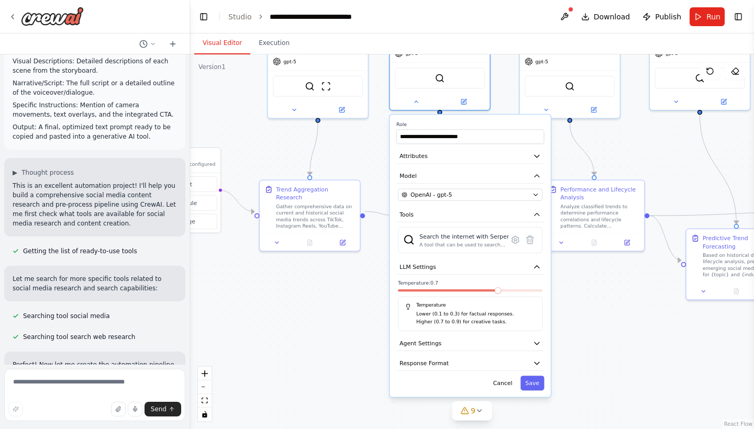
drag, startPoint x: 593, startPoint y: 352, endPoint x: 583, endPoint y: 310, distance: 43.0
click at [583, 310] on div ".deletable-edge-delete-btn { width: 20px; height: 20px; border: 0px solid #ffff…" at bounding box center [472, 241] width 564 height 375
click at [537, 271] on icon "button" at bounding box center [537, 267] width 8 height 8
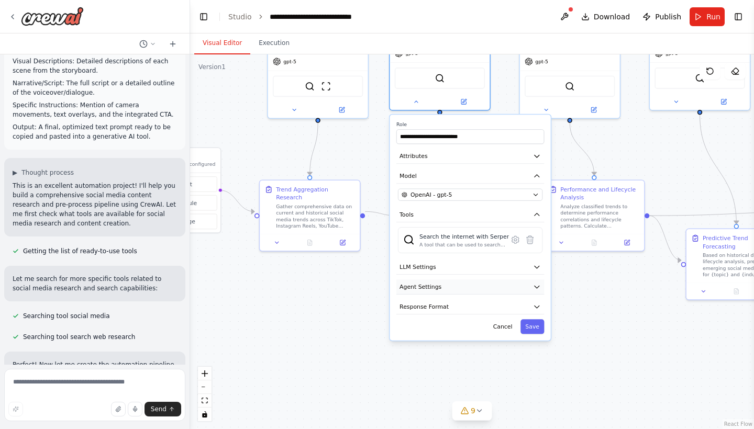
click at [536, 286] on icon "button" at bounding box center [536, 287] width 5 height 3
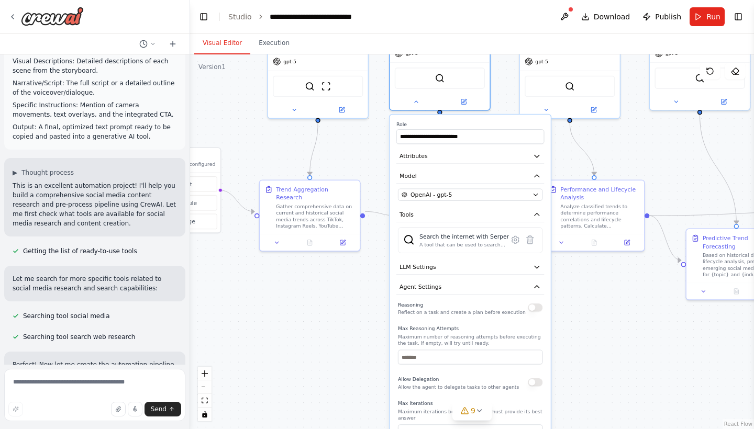
click at [535, 310] on button "button" at bounding box center [535, 308] width 15 height 8
click at [536, 288] on icon "button" at bounding box center [537, 287] width 8 height 8
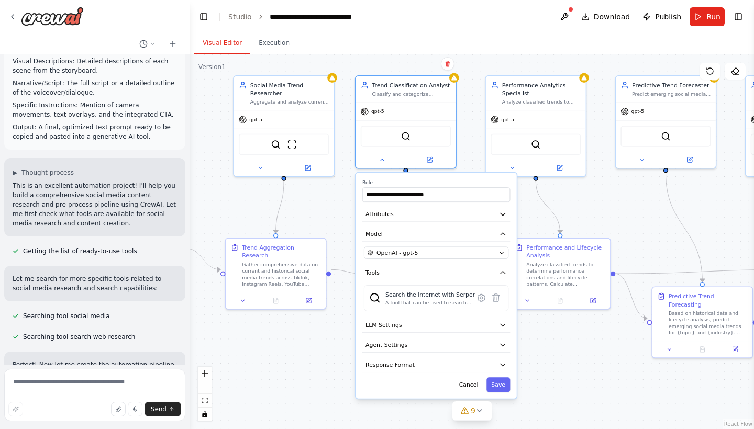
drag, startPoint x: 593, startPoint y: 299, endPoint x: 559, endPoint y: 357, distance: 67.3
click at [559, 357] on div ".deletable-edge-delete-btn { width: 20px; height: 20px; border: 0px solid #ffff…" at bounding box center [472, 241] width 564 height 375
click at [519, 172] on div at bounding box center [536, 166] width 100 height 16
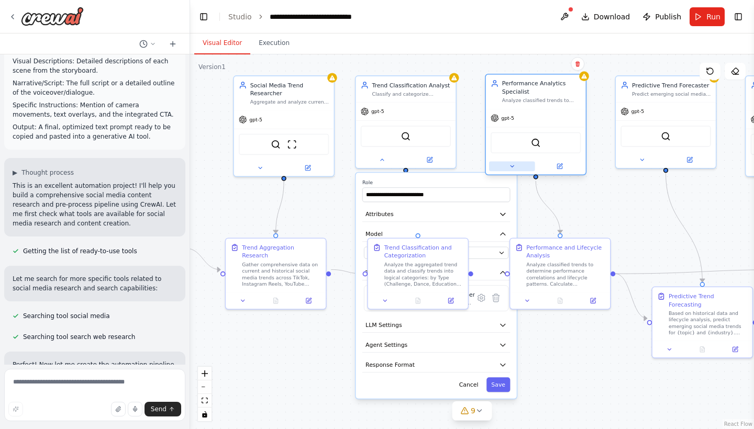
click at [510, 169] on icon at bounding box center [512, 166] width 6 height 6
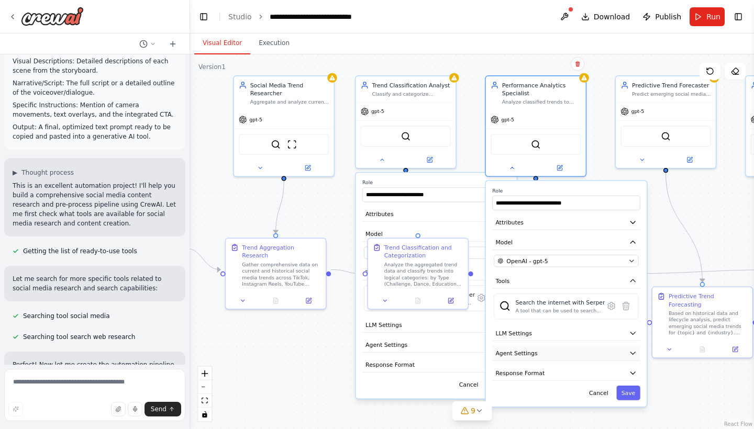
click at [536, 357] on button "Agent Settings" at bounding box center [566, 353] width 148 height 15
click at [632, 376] on button "button" at bounding box center [631, 374] width 15 height 8
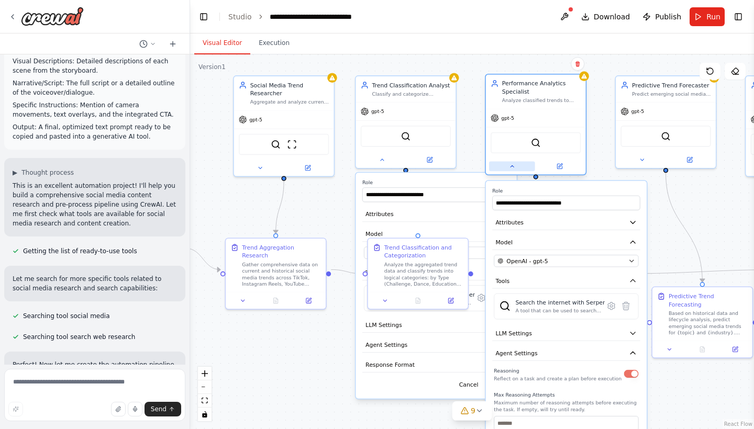
click at [509, 170] on button at bounding box center [512, 167] width 46 height 10
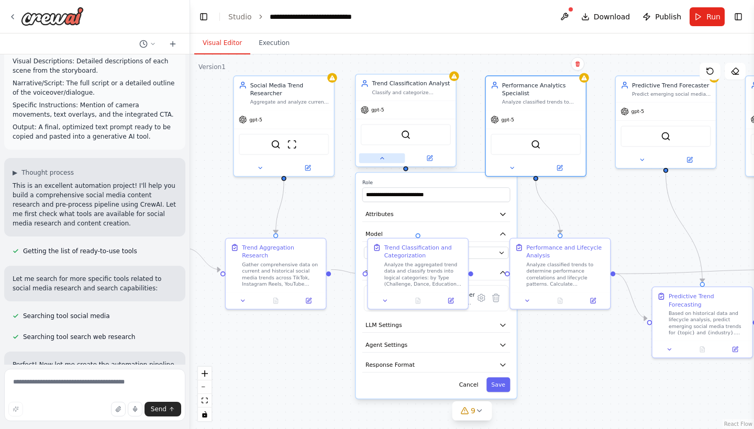
click at [385, 161] on icon at bounding box center [381, 158] width 6 height 6
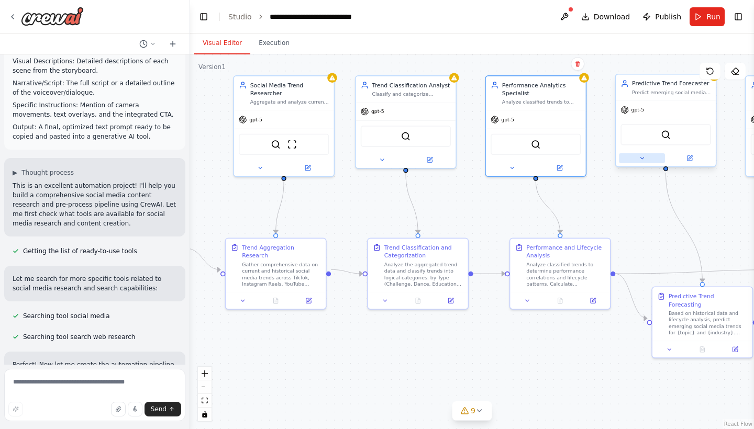
click at [641, 159] on icon at bounding box center [641, 159] width 3 height 2
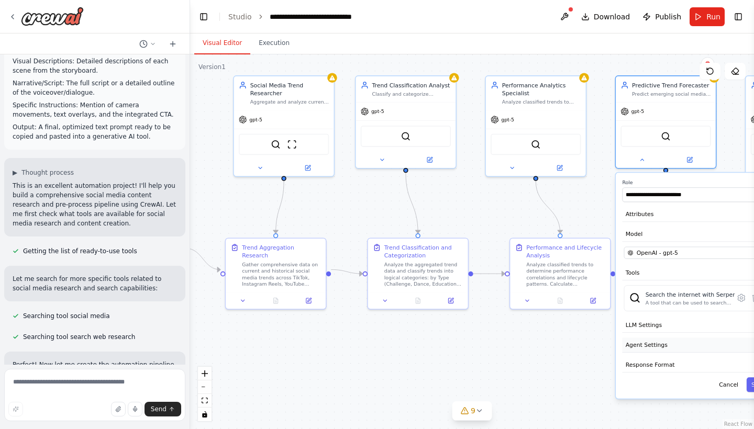
click at [661, 350] on button "Agent Settings" at bounding box center [696, 345] width 148 height 15
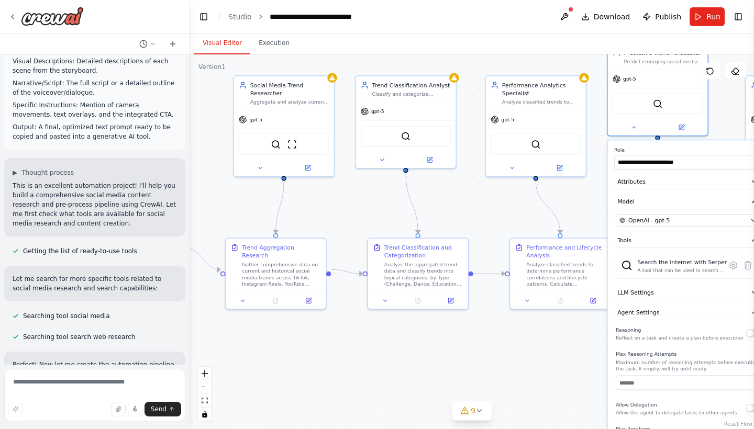
drag, startPoint x: 658, startPoint y: 397, endPoint x: 652, endPoint y: 364, distance: 33.5
click at [652, 364] on p "Maximum number of reasoning attempts before executing the task. If empty, will …" at bounding box center [687, 365] width 144 height 13
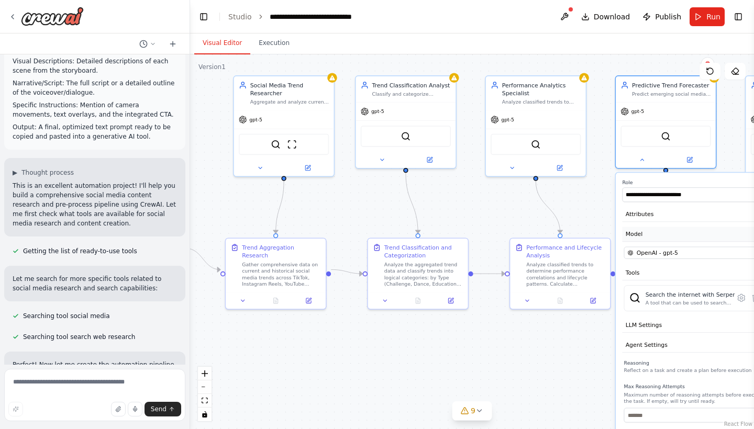
drag, startPoint x: 657, startPoint y: 195, endPoint x: 663, endPoint y: 230, distance: 35.0
click at [663, 230] on button "Model" at bounding box center [696, 234] width 148 height 15
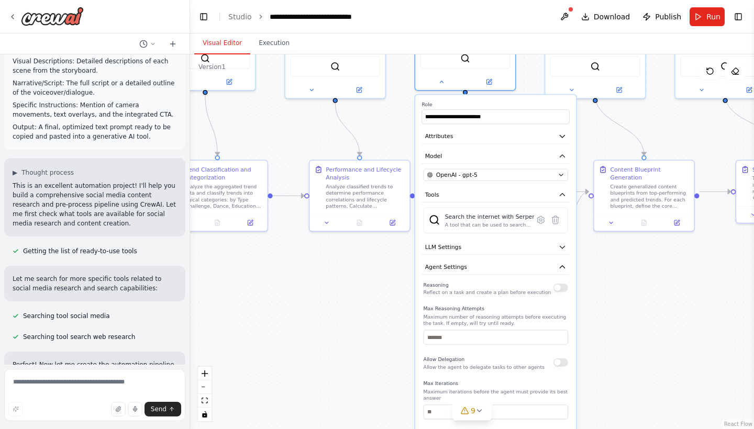
drag, startPoint x: 572, startPoint y: 346, endPoint x: 372, endPoint y: 268, distance: 215.1
click at [372, 268] on div ".deletable-edge-delete-btn { width: 20px; height: 20px; border: 0px solid #ffff…" at bounding box center [472, 241] width 564 height 375
click at [562, 290] on button "button" at bounding box center [560, 288] width 15 height 8
click at [573, 85] on icon at bounding box center [571, 88] width 6 height 6
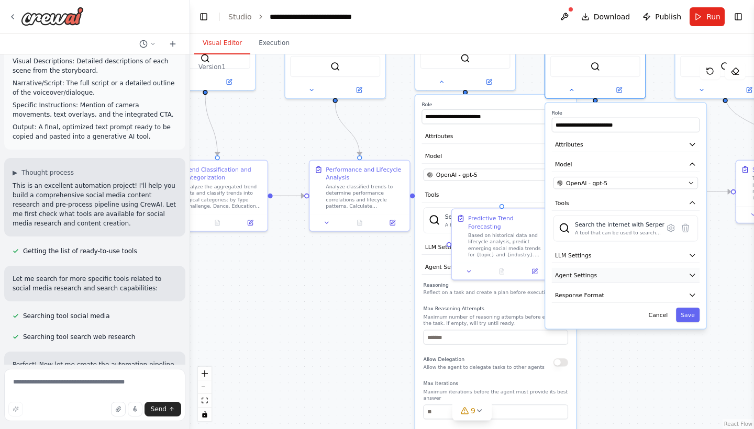
click at [629, 268] on button "Agent Settings" at bounding box center [626, 275] width 148 height 15
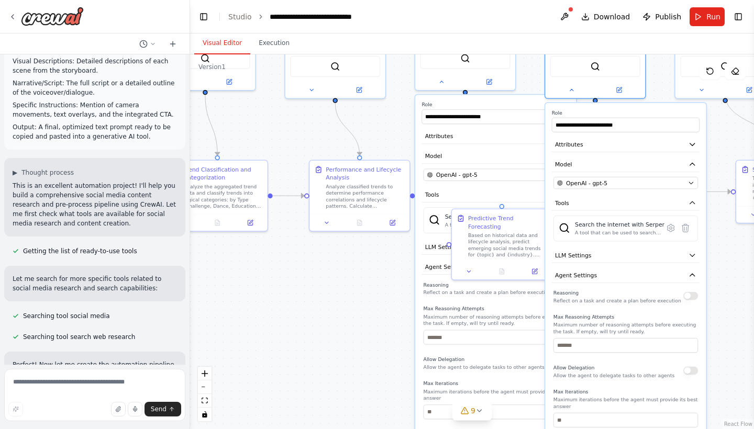
click at [693, 292] on div "Reasoning Reflect on a task and create a plan before execution" at bounding box center [625, 296] width 144 height 16
click at [692, 292] on button "button" at bounding box center [690, 296] width 15 height 8
click at [574, 86] on div at bounding box center [595, 88] width 100 height 16
click at [571, 87] on icon at bounding box center [570, 88] width 3 height 2
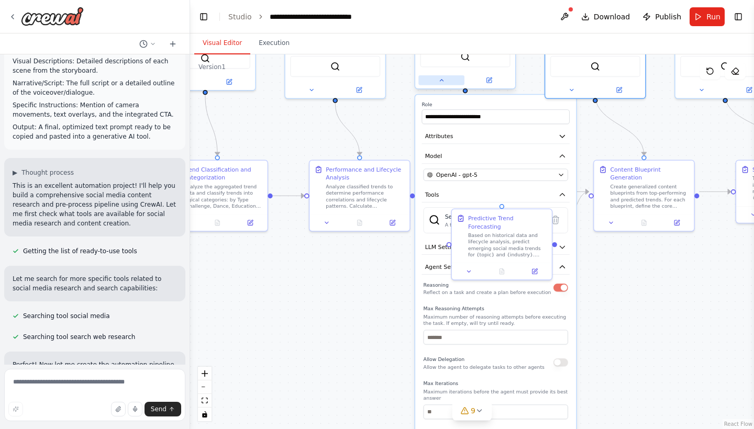
click at [443, 81] on icon at bounding box center [441, 81] width 3 height 2
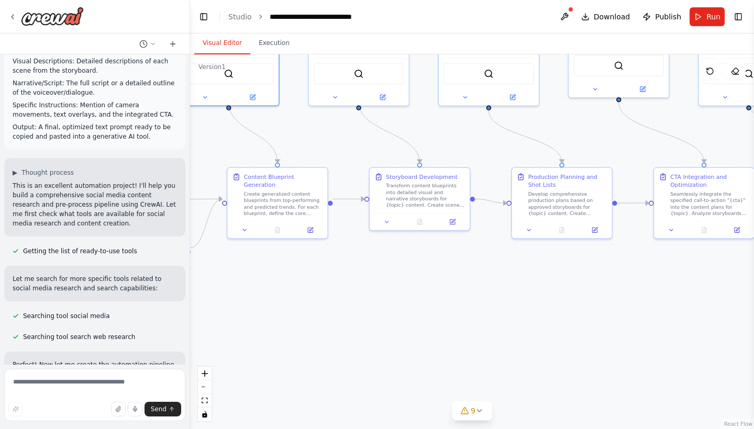
drag, startPoint x: 619, startPoint y: 299, endPoint x: 253, endPoint y: 306, distance: 366.4
click at [253, 306] on div ".deletable-edge-delete-btn { width: 20px; height: 20px; border: 0px solid #ffff…" at bounding box center [472, 241] width 564 height 375
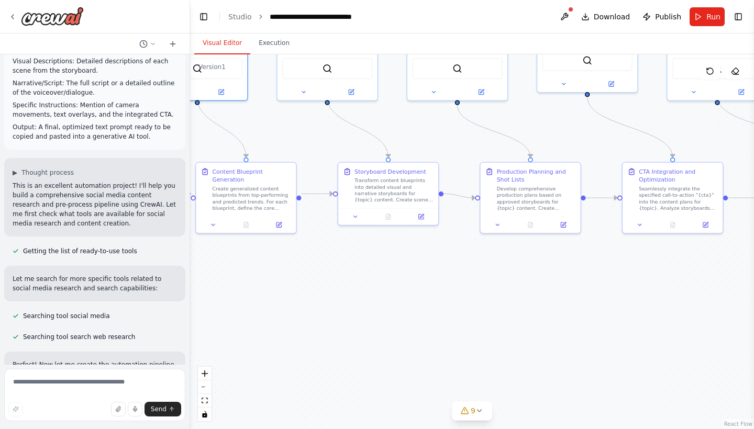
drag, startPoint x: 460, startPoint y: 301, endPoint x: 429, endPoint y: 296, distance: 31.8
click at [429, 296] on div ".deletable-edge-delete-btn { width: 20px; height: 20px; border: 0px solid #ffff…" at bounding box center [472, 241] width 564 height 375
click at [306, 87] on icon at bounding box center [303, 90] width 6 height 6
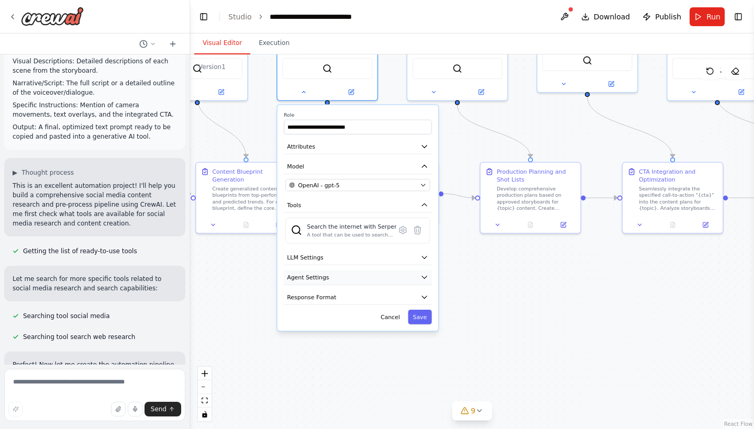
click at [346, 270] on button "Agent Settings" at bounding box center [358, 277] width 148 height 15
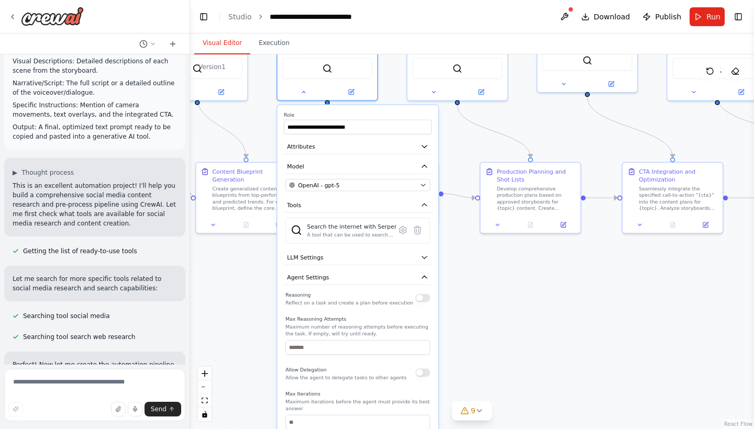
click at [421, 294] on button "button" at bounding box center [422, 298] width 15 height 8
click at [307, 86] on button at bounding box center [304, 91] width 46 height 10
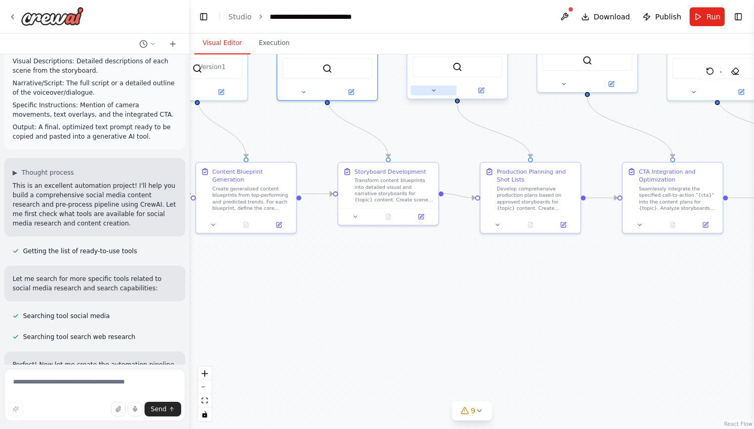
click at [438, 92] on button at bounding box center [433, 91] width 46 height 10
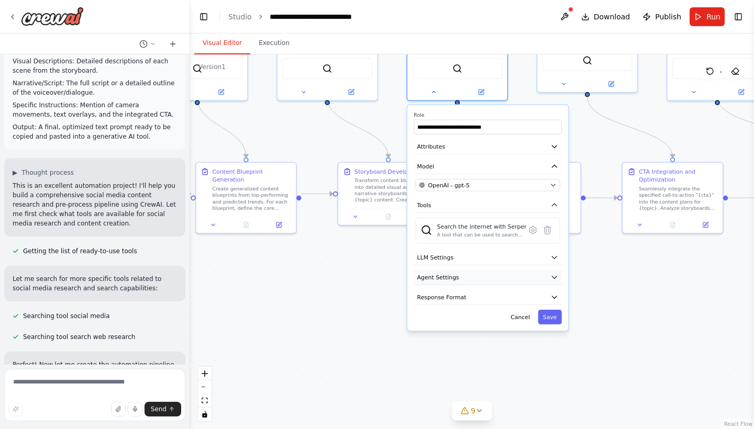
click at [541, 278] on button "Agent Settings" at bounding box center [487, 277] width 148 height 15
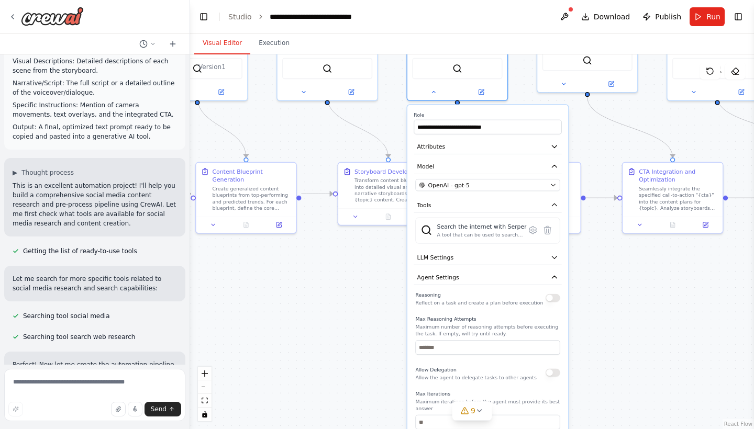
click at [551, 300] on button "button" at bounding box center [552, 298] width 15 height 8
click at [437, 93] on button at bounding box center [433, 91] width 46 height 10
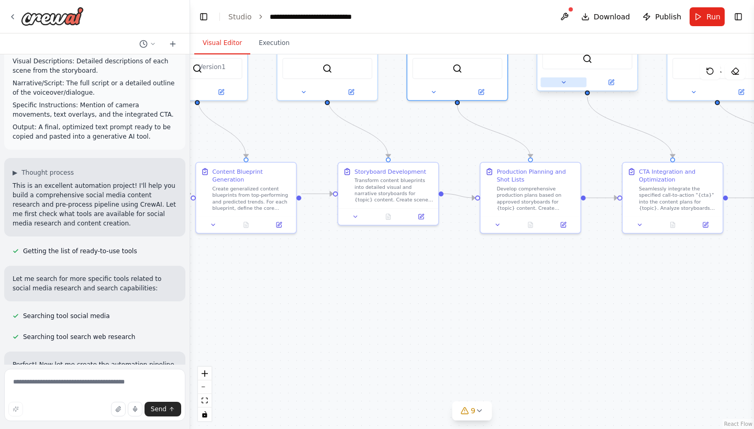
click at [569, 83] on button at bounding box center [563, 82] width 46 height 10
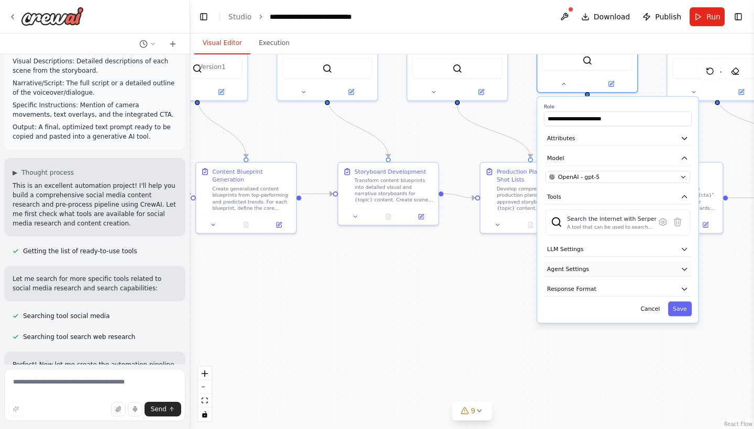
click at [590, 268] on button "Agent Settings" at bounding box center [618, 269] width 148 height 15
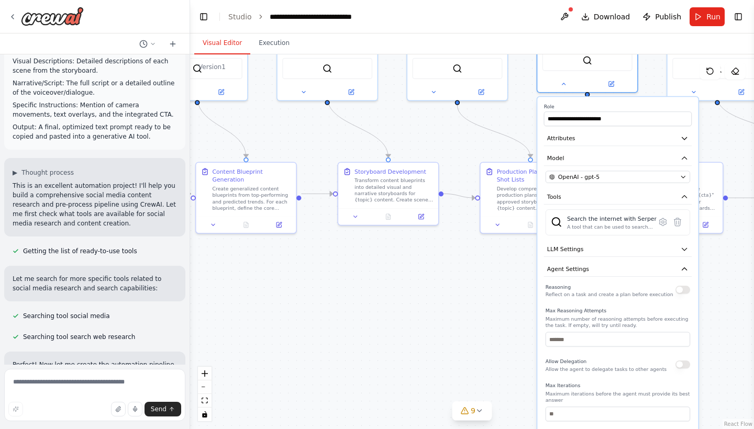
click at [685, 294] on button "button" at bounding box center [682, 290] width 15 height 8
click at [566, 85] on icon at bounding box center [563, 82] width 6 height 6
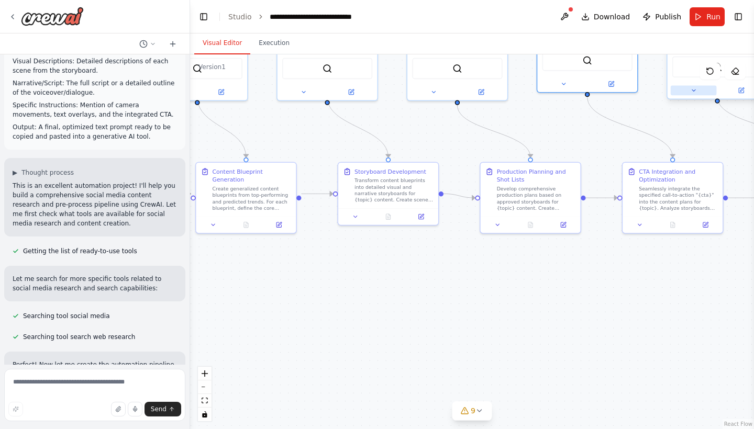
click at [695, 87] on icon at bounding box center [693, 90] width 6 height 6
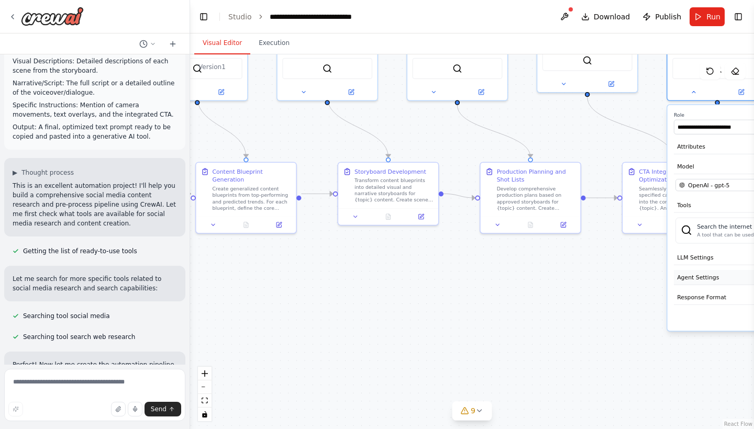
click at [696, 273] on span "Agent Settings" at bounding box center [698, 277] width 42 height 8
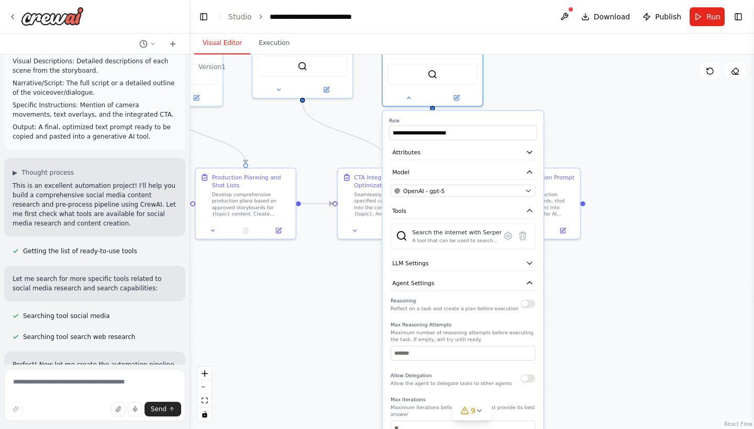
drag, startPoint x: 626, startPoint y: 308, endPoint x: 341, endPoint y: 314, distance: 284.8
click at [341, 314] on div ".deletable-edge-delete-btn { width: 20px; height: 20px; border: 0px solid #ffff…" at bounding box center [472, 241] width 564 height 375
click at [528, 300] on button "button" at bounding box center [527, 304] width 15 height 8
click at [410, 92] on button at bounding box center [409, 97] width 46 height 10
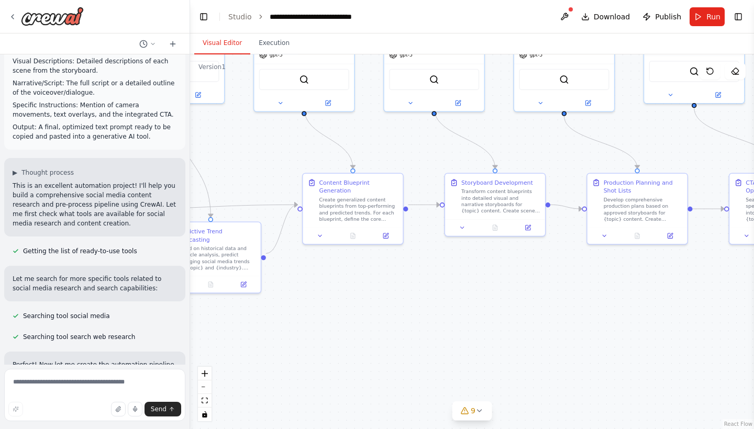
drag, startPoint x: 362, startPoint y: 314, endPoint x: 753, endPoint y: 319, distance: 391.5
click at [753, 319] on div "Hello! I'm the CrewAI assistant. What kind of automation do you want to build? …" at bounding box center [377, 214] width 754 height 429
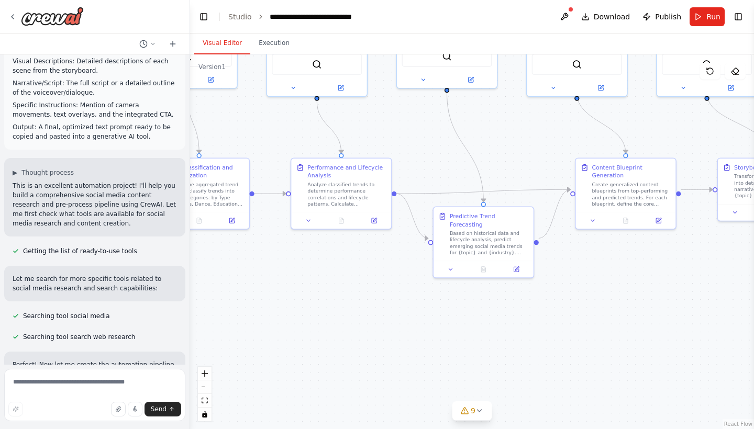
drag, startPoint x: 480, startPoint y: 334, endPoint x: 753, endPoint y: 319, distance: 273.1
click at [753, 319] on div "Hello! I'm the CrewAI assistant. What kind of automation do you want to build? …" at bounding box center [377, 214] width 754 height 429
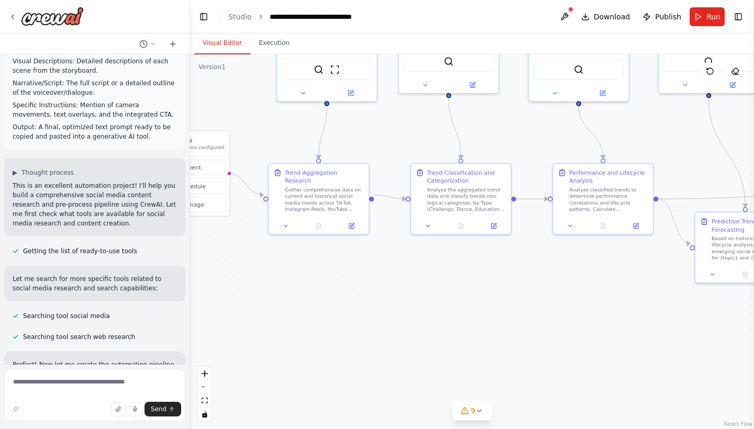
drag, startPoint x: 467, startPoint y: 312, endPoint x: 729, endPoint y: 317, distance: 261.7
click at [729, 317] on div ".deletable-edge-delete-btn { width: 20px; height: 20px; border: 0px solid #ffff…" at bounding box center [472, 241] width 564 height 375
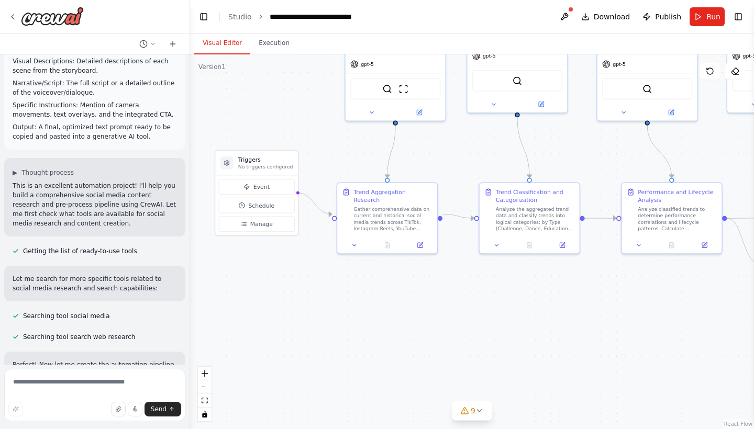
drag, startPoint x: 440, startPoint y: 281, endPoint x: 509, endPoint y: 300, distance: 71.2
click at [509, 300] on div ".deletable-edge-delete-btn { width: 20px; height: 20px; border: 0px solid #ffff…" at bounding box center [472, 241] width 564 height 375
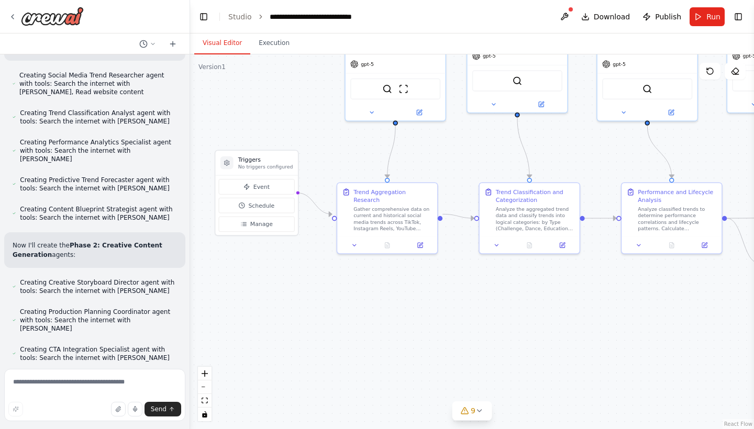
scroll to position [1866, 0]
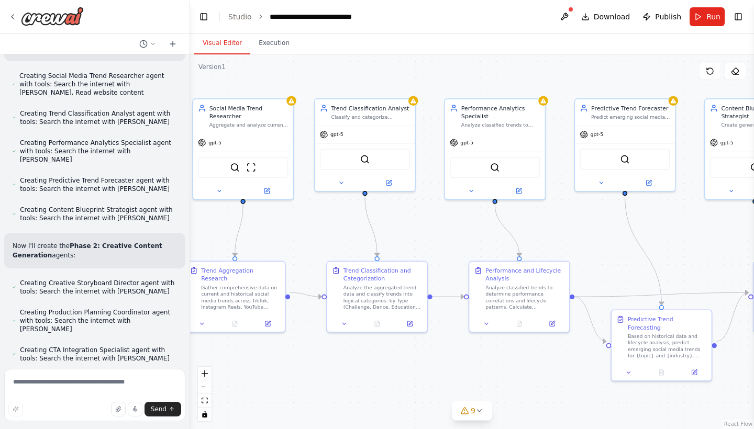
drag, startPoint x: 498, startPoint y: 162, endPoint x: 345, endPoint y: 240, distance: 171.3
click at [345, 240] on div ".deletable-edge-delete-btn { width: 20px; height: 20px; border: 0px solid #ffff…" at bounding box center [472, 241] width 564 height 375
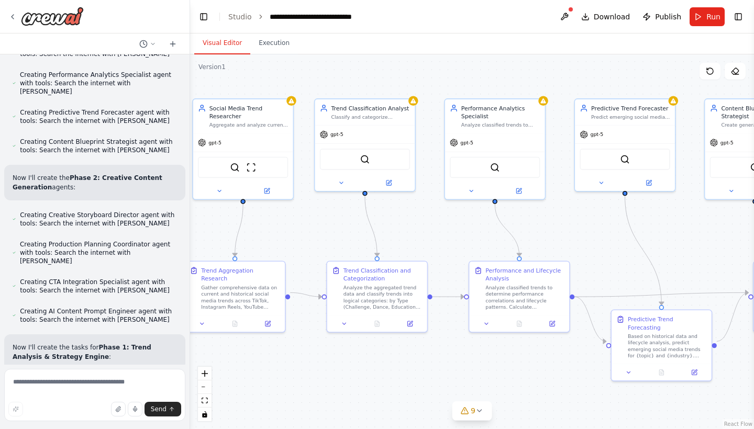
scroll to position [1936, 0]
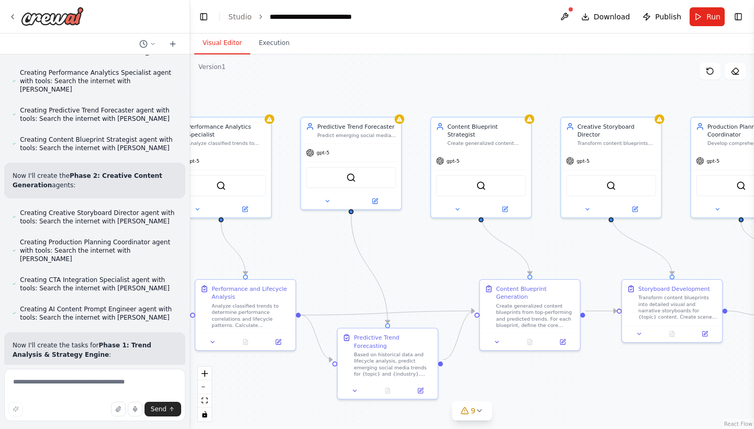
drag, startPoint x: 577, startPoint y: 211, endPoint x: 304, endPoint y: 230, distance: 274.3
click at [304, 230] on div ".deletable-edge-delete-btn { width: 20px; height: 20px; border: 0px solid #ffff…" at bounding box center [472, 241] width 564 height 375
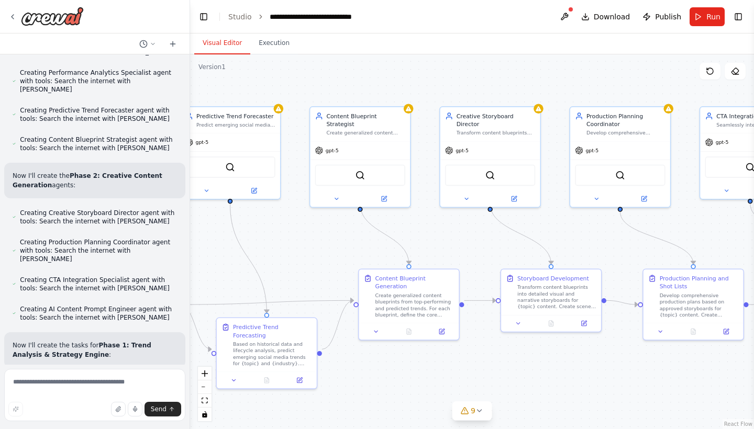
drag, startPoint x: 550, startPoint y: 256, endPoint x: 429, endPoint y: 245, distance: 121.3
click at [429, 245] on div ".deletable-edge-delete-btn { width: 20px; height: 20px; border: 0px solid #ffff…" at bounding box center [472, 241] width 564 height 375
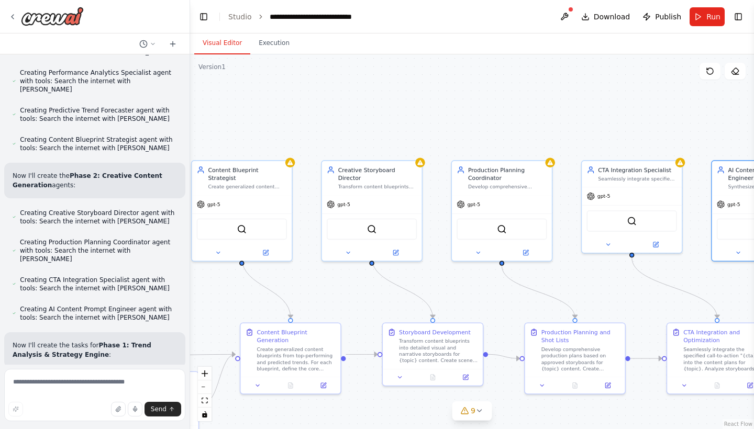
drag, startPoint x: 464, startPoint y: 240, endPoint x: 346, endPoint y: 294, distance: 130.0
click at [346, 294] on div ".deletable-edge-delete-btn { width: 20px; height: 20px; border: 0px solid #ffff…" at bounding box center [472, 241] width 564 height 375
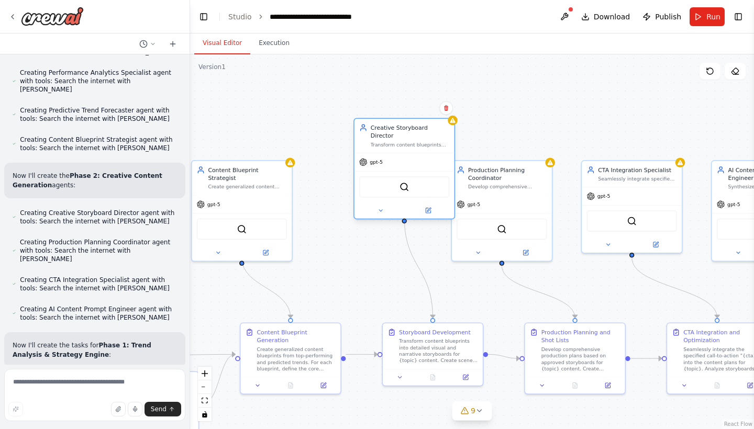
drag, startPoint x: 380, startPoint y: 180, endPoint x: 414, endPoint y: 134, distance: 56.9
click at [414, 141] on div "Transform content blueprints into detailed visual and narrative storyboards wit…" at bounding box center [410, 144] width 79 height 6
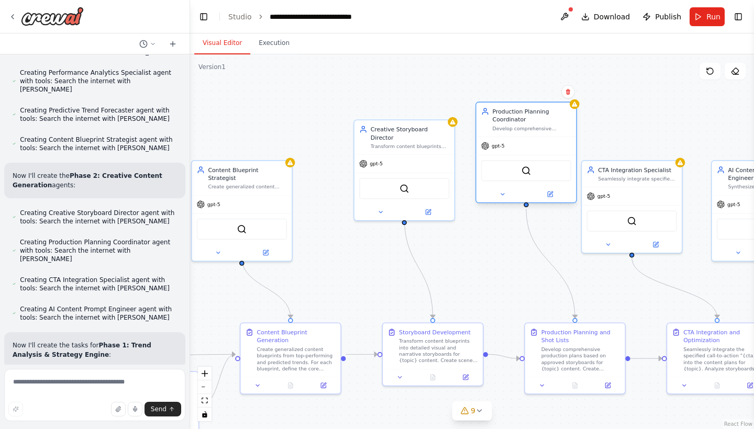
drag, startPoint x: 502, startPoint y: 183, endPoint x: 528, endPoint y: 125, distance: 63.0
click at [528, 125] on div "Production Planning Coordinator Develop comprehensive production plans includin…" at bounding box center [531, 119] width 79 height 25
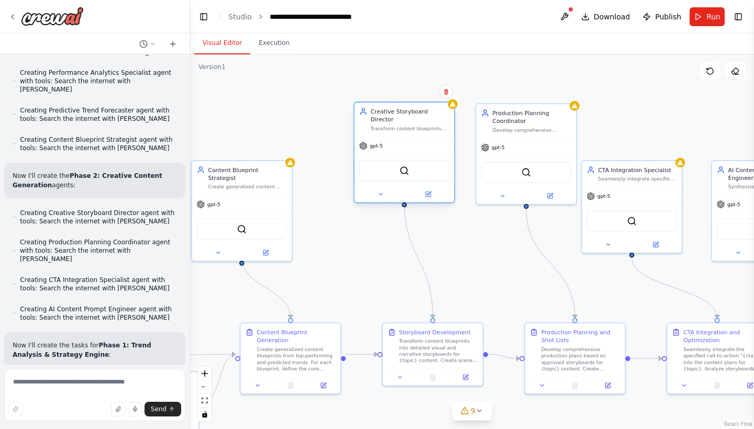
drag, startPoint x: 419, startPoint y: 148, endPoint x: 422, endPoint y: 134, distance: 14.0
click at [422, 137] on div "gpt-5" at bounding box center [404, 146] width 100 height 18
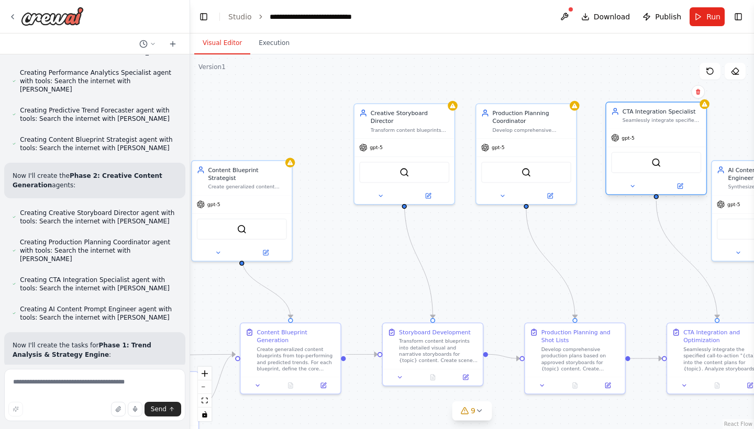
drag, startPoint x: 631, startPoint y: 181, endPoint x: 656, endPoint y: 122, distance: 63.8
click at [656, 122] on div "CTA Integration Specialist Seamlessly integrate specified call-to-action elemen…" at bounding box center [656, 116] width 100 height 26
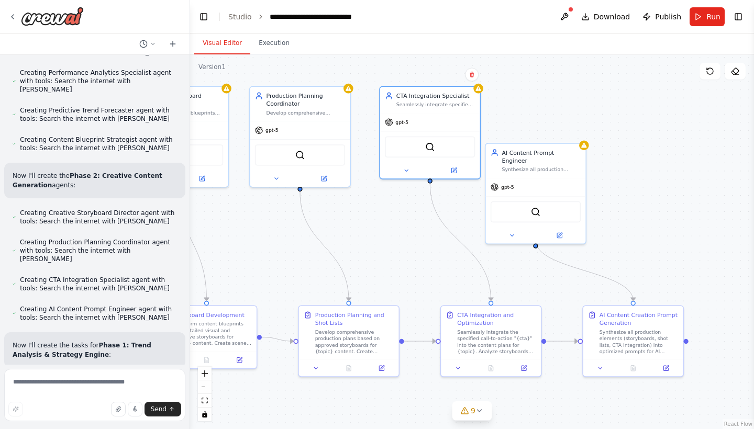
drag, startPoint x: 530, startPoint y: 289, endPoint x: 304, endPoint y: 272, distance: 226.7
click at [304, 272] on div ".deletable-edge-delete-btn { width: 20px; height: 20px; border: 0px solid #ffff…" at bounding box center [472, 241] width 564 height 375
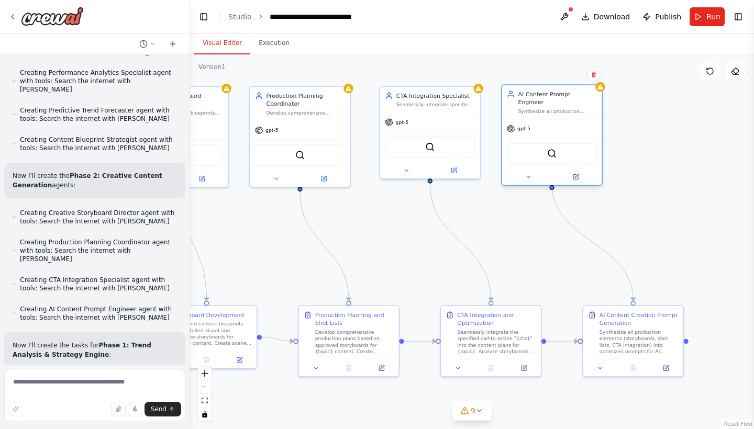
drag, startPoint x: 528, startPoint y: 161, endPoint x: 544, endPoint y: 105, distance: 57.8
click at [544, 108] on div "Synthesize all production elements into optimized prompts for AI content creati…" at bounding box center [557, 111] width 79 height 6
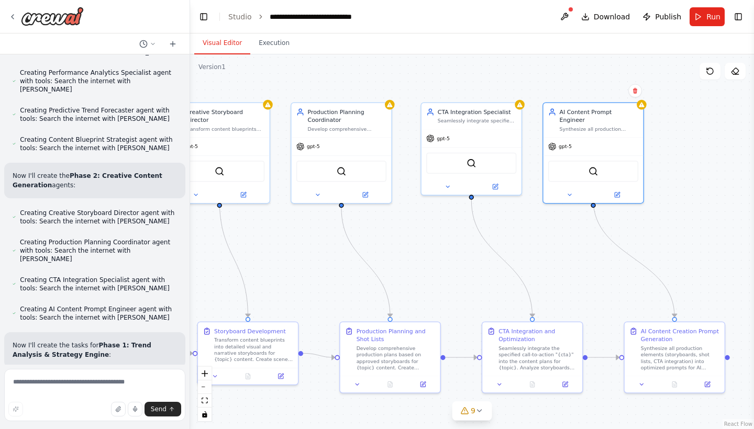
drag, startPoint x: 410, startPoint y: 243, endPoint x: 452, endPoint y: 259, distance: 44.4
click at [452, 259] on div ".deletable-edge-delete-btn { width: 20px; height: 20px; border: 0px solid #ffff…" at bounding box center [472, 241] width 564 height 375
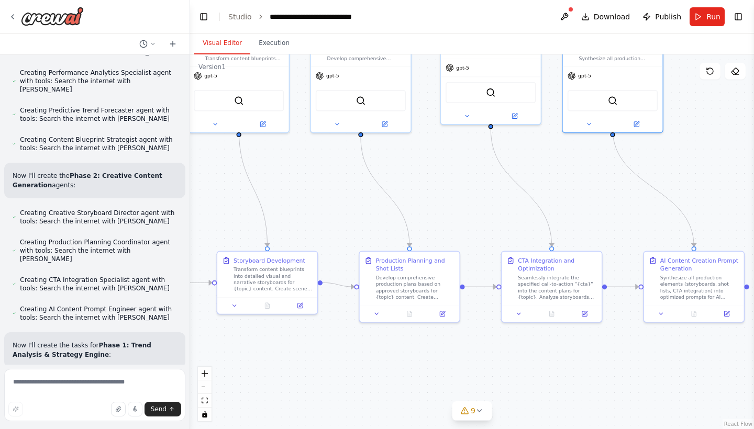
drag, startPoint x: 451, startPoint y: 269, endPoint x: 470, endPoint y: 198, distance: 73.3
click at [470, 198] on div ".deletable-edge-delete-btn { width: 20px; height: 20px; border: 0px solid #ffff…" at bounding box center [472, 241] width 564 height 375
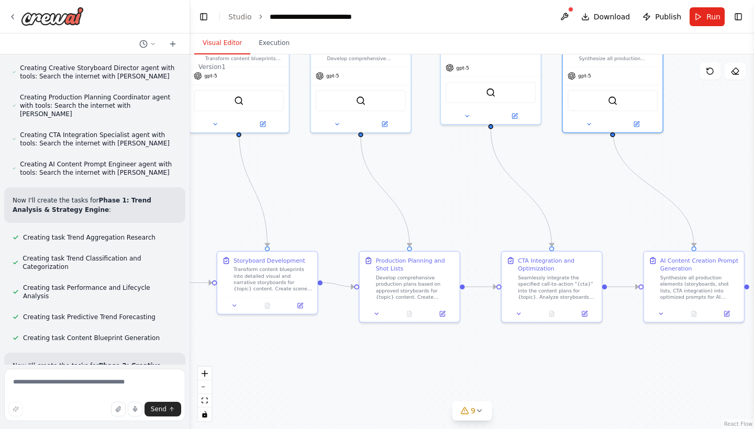
scroll to position [2082, 0]
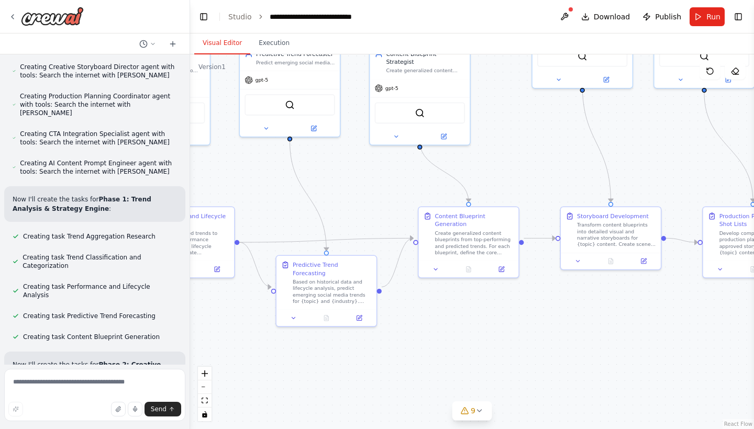
drag, startPoint x: 321, startPoint y: 200, endPoint x: 664, endPoint y: 155, distance: 346.2
click at [664, 155] on div ".deletable-edge-delete-btn { width: 20px; height: 20px; border: 0px solid #ffff…" at bounding box center [472, 241] width 564 height 375
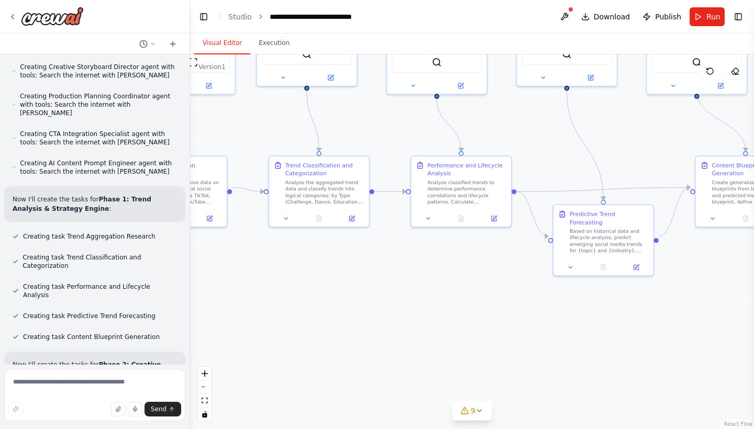
drag, startPoint x: 348, startPoint y: 204, endPoint x: 625, endPoint y: 153, distance: 281.5
click at [625, 153] on div ".deletable-edge-delete-btn { width: 20px; height: 20px; border: 0px solid #ffff…" at bounding box center [472, 241] width 564 height 375
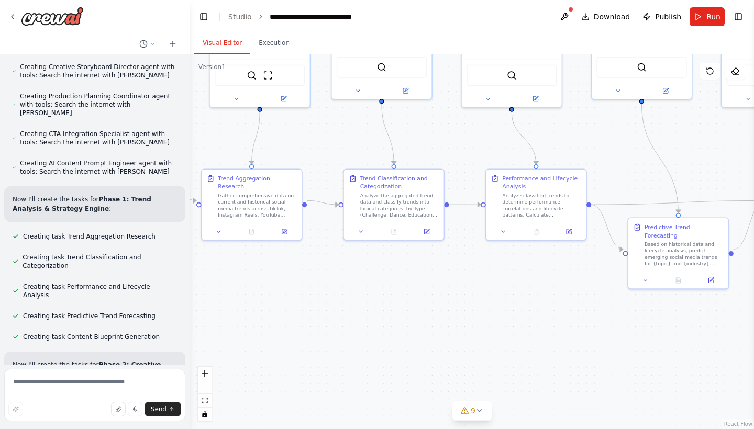
drag, startPoint x: 355, startPoint y: 268, endPoint x: 430, endPoint y: 281, distance: 76.0
click at [430, 281] on div ".deletable-edge-delete-btn { width: 20px; height: 20px; border: 0px solid #ffff…" at bounding box center [472, 241] width 564 height 375
click at [270, 206] on div "Gather comprehensive data on current and historical social media trends across …" at bounding box center [257, 203] width 79 height 26
click at [286, 228] on icon at bounding box center [284, 230] width 5 height 5
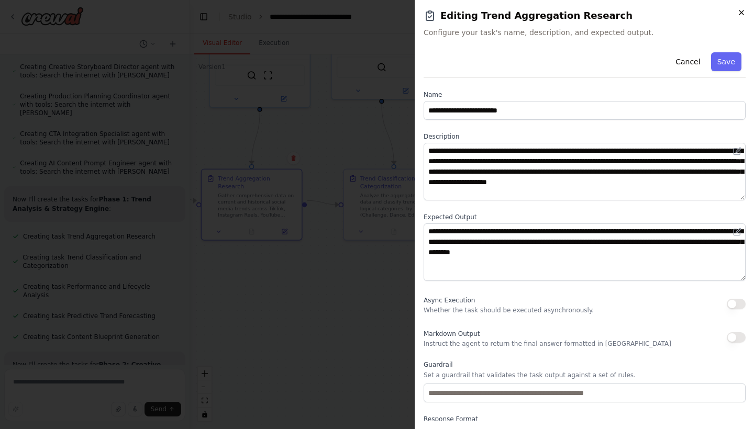
click at [739, 11] on icon "button" at bounding box center [741, 12] width 4 height 4
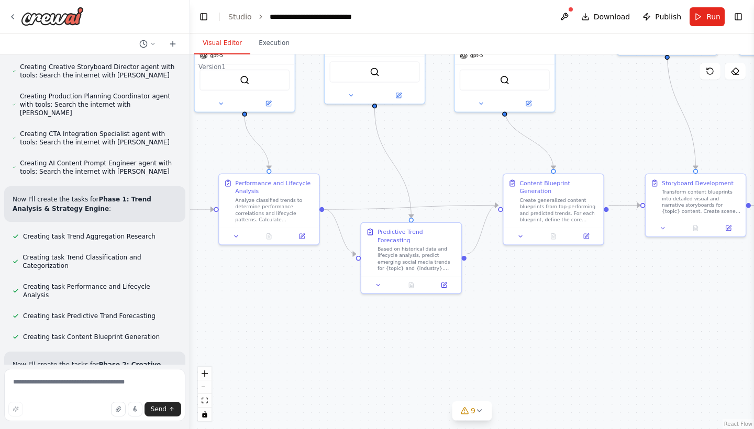
drag, startPoint x: 463, startPoint y: 311, endPoint x: 196, endPoint y: 316, distance: 266.9
click at [196, 316] on div ".deletable-edge-delete-btn { width: 20px; height: 20px; border: 0px solid #ffff…" at bounding box center [472, 241] width 564 height 375
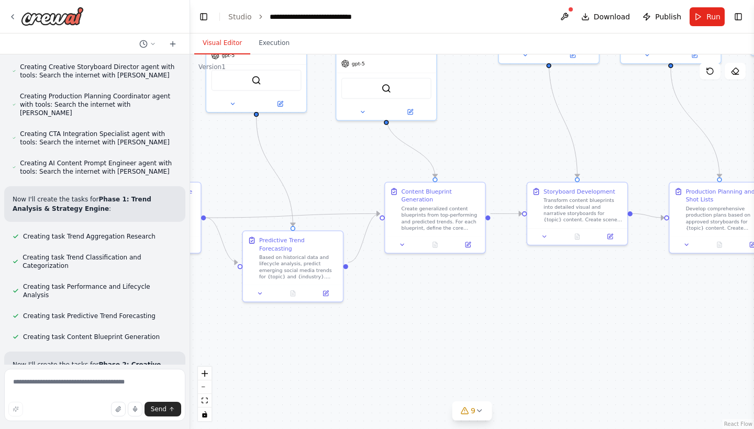
drag, startPoint x: 466, startPoint y: 317, endPoint x: 347, endPoint y: 325, distance: 118.6
click at [347, 325] on div ".deletable-edge-delete-btn { width: 20px; height: 20px; border: 0px solid #ffff…" at bounding box center [472, 241] width 564 height 375
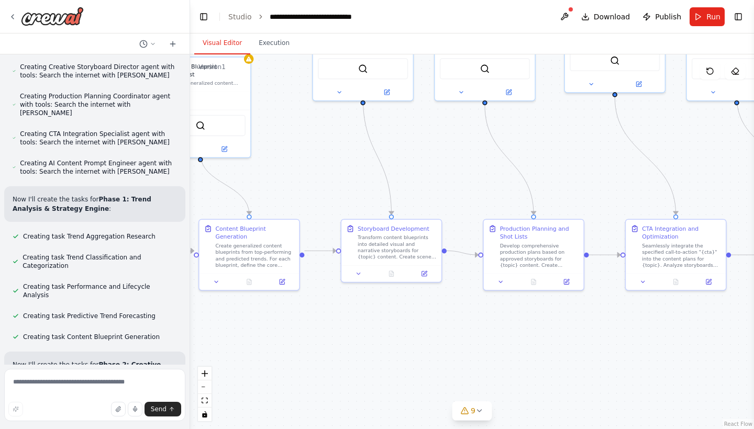
drag, startPoint x: 402, startPoint y: 326, endPoint x: 217, endPoint y: 363, distance: 189.5
click at [217, 363] on div ".deletable-edge-delete-btn { width: 20px; height: 20px; border: 0px solid #ffff…" at bounding box center [472, 241] width 564 height 375
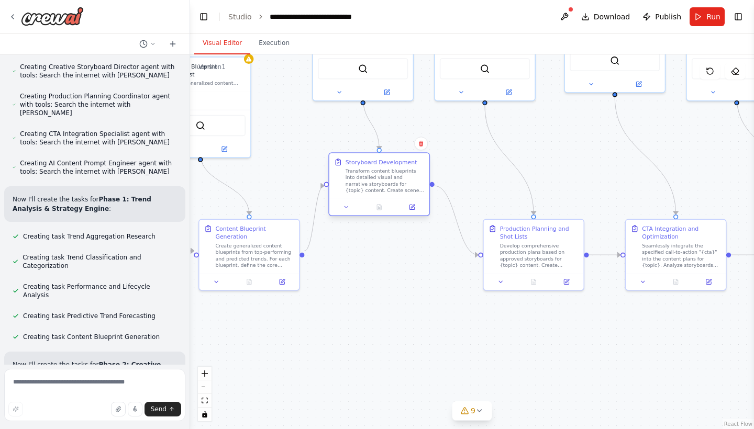
drag, startPoint x: 396, startPoint y: 233, endPoint x: 387, endPoint y: 164, distance: 69.7
click at [387, 164] on div "Storyboard Development Transform content blueprints into detailed visual and na…" at bounding box center [384, 176] width 79 height 36
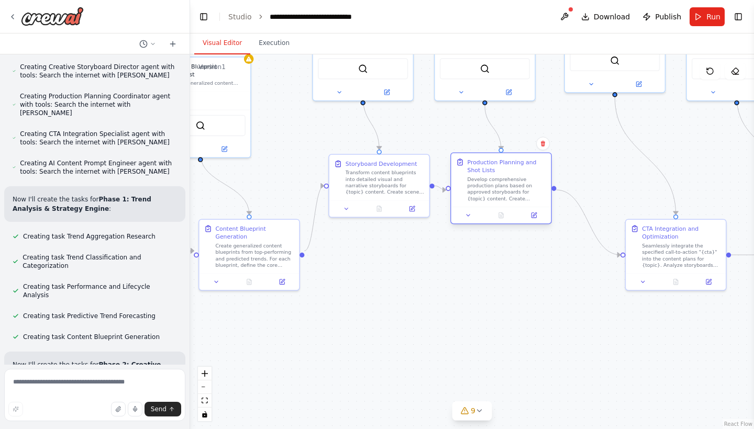
drag, startPoint x: 543, startPoint y: 240, endPoint x: 513, endPoint y: 171, distance: 75.2
click at [513, 171] on div "Production Planning and Shot Lists Develop comprehensive production plans based…" at bounding box center [506, 180] width 79 height 44
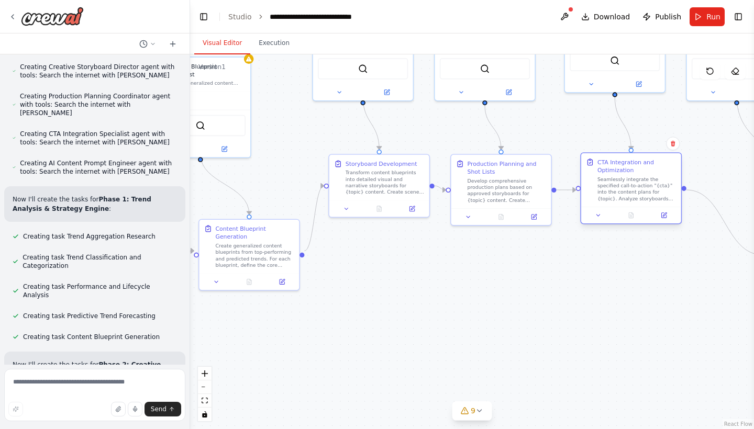
drag, startPoint x: 677, startPoint y: 246, endPoint x: 630, endPoint y: 183, distance: 78.9
click at [630, 183] on div "Seamlessly integrate the specified call-to-action "{cta}" into the content plan…" at bounding box center [636, 189] width 79 height 26
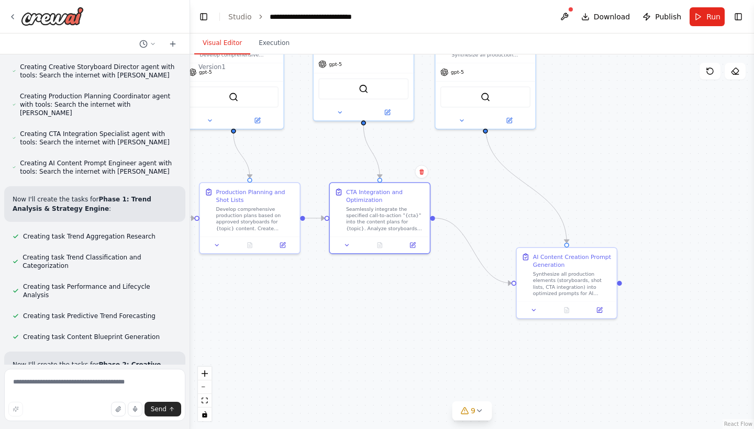
drag, startPoint x: 632, startPoint y: 296, endPoint x: 380, endPoint y: 324, distance: 252.8
click at [380, 324] on div ".deletable-edge-delete-btn { width: 20px; height: 20px; border: 0px solid #ffff…" at bounding box center [472, 241] width 564 height 375
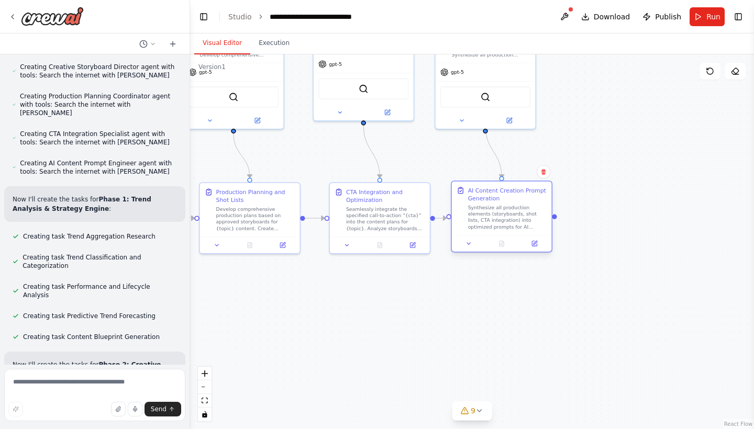
drag, startPoint x: 531, startPoint y: 274, endPoint x: 464, endPoint y: 208, distance: 94.4
click at [464, 208] on div "AI Content Creation Prompt Generation Synthesize all production elements (story…" at bounding box center [501, 208] width 90 height 44
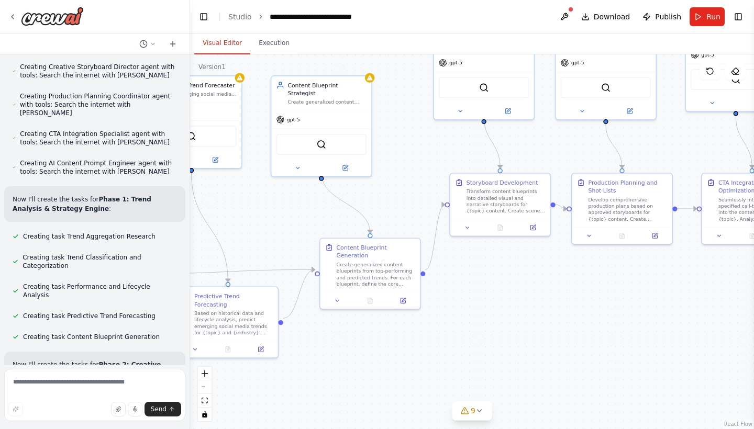
drag, startPoint x: 368, startPoint y: 294, endPoint x: 740, endPoint y: 285, distance: 372.2
click at [740, 285] on div ".deletable-edge-delete-btn { width: 20px; height: 20px; border: 0px solid #ffff…" at bounding box center [472, 241] width 564 height 375
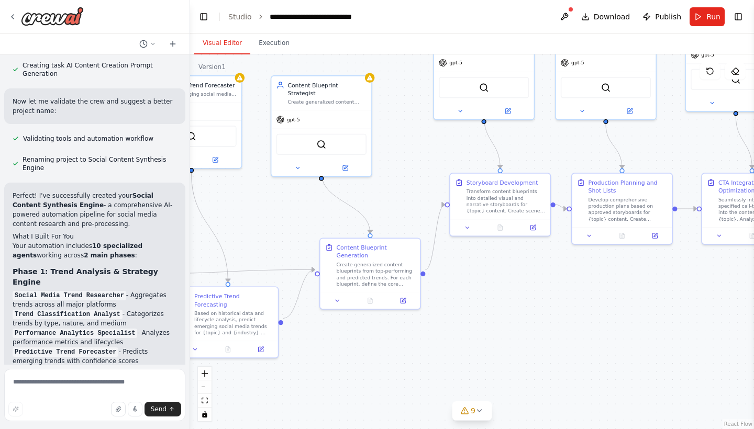
scroll to position [2479, 0]
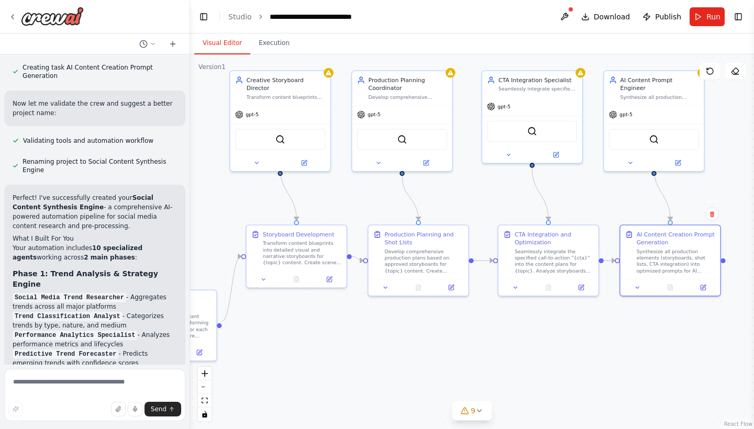
drag, startPoint x: 552, startPoint y: 282, endPoint x: 349, endPoint y: 334, distance: 210.1
click at [349, 334] on div ".deletable-edge-delete-btn { width: 20px; height: 20px; border: 0px solid #ffff…" at bounding box center [472, 241] width 564 height 375
click at [316, 264] on div "Transform content blueprints into detailed visual and narrative storyboards for…" at bounding box center [302, 252] width 79 height 26
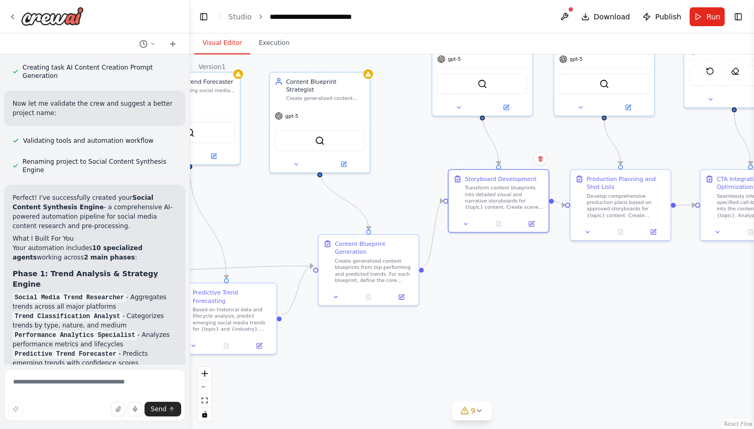
drag, startPoint x: 303, startPoint y: 360, endPoint x: 505, endPoint y: 304, distance: 209.5
click at [505, 304] on div ".deletable-edge-delete-btn { width: 20px; height: 20px; border: 0px solid #ffff…" at bounding box center [472, 241] width 564 height 375
drag, startPoint x: 504, startPoint y: 201, endPoint x: 506, endPoint y: 212, distance: 10.6
click at [506, 212] on div "Transform content blueprints into detailed visual and narrative storyboards for…" at bounding box center [504, 204] width 79 height 26
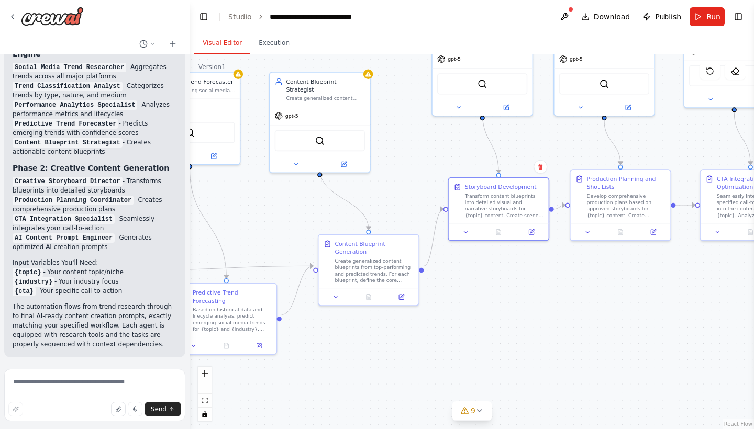
scroll to position [2709, 0]
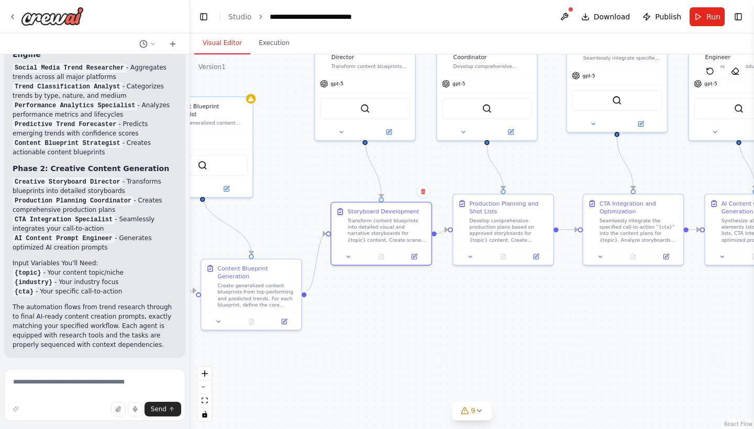
drag, startPoint x: 565, startPoint y: 314, endPoint x: 448, endPoint y: 339, distance: 119.8
click at [448, 339] on div ".deletable-edge-delete-btn { width: 20px; height: 20px; border: 0px solid #ffff…" at bounding box center [472, 241] width 564 height 375
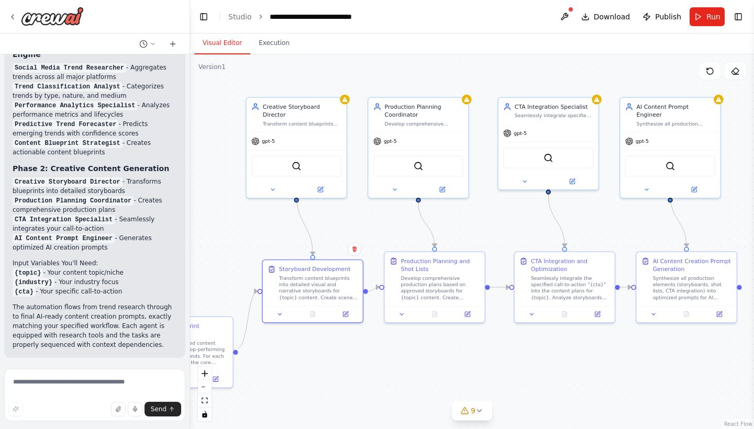
drag, startPoint x: 443, startPoint y: 296, endPoint x: 375, endPoint y: 353, distance: 89.5
click at [375, 353] on div ".deletable-edge-delete-btn { width: 20px; height: 20px; border: 0px solid #ffff…" at bounding box center [472, 241] width 564 height 375
click at [347, 312] on icon at bounding box center [345, 312] width 5 height 5
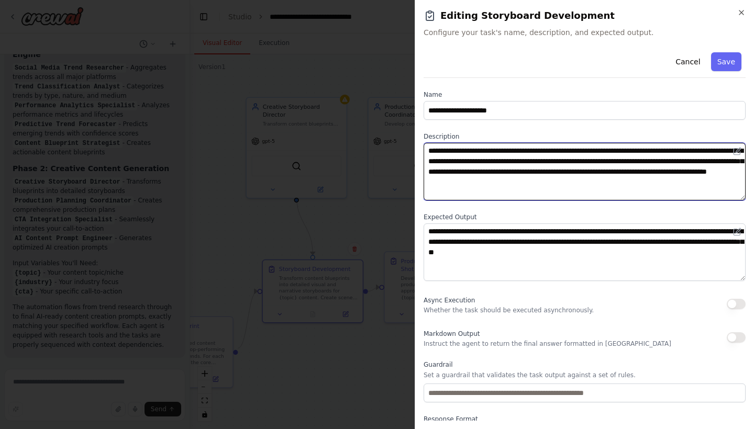
click at [708, 183] on textarea "**********" at bounding box center [584, 172] width 322 height 58
click at [660, 186] on textarea "**********" at bounding box center [584, 172] width 322 height 58
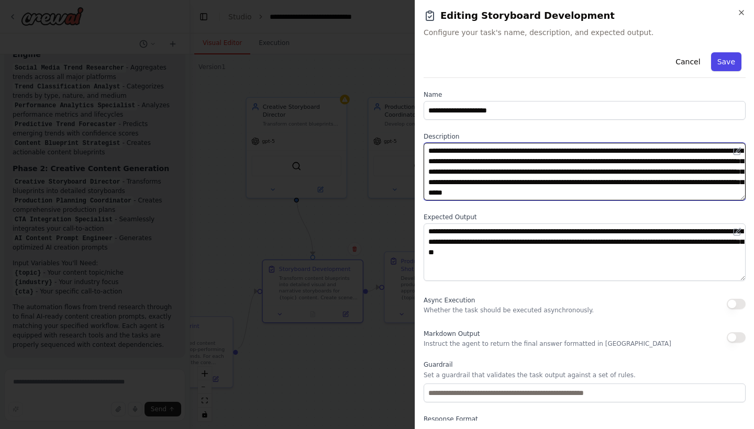
type textarea "**********"
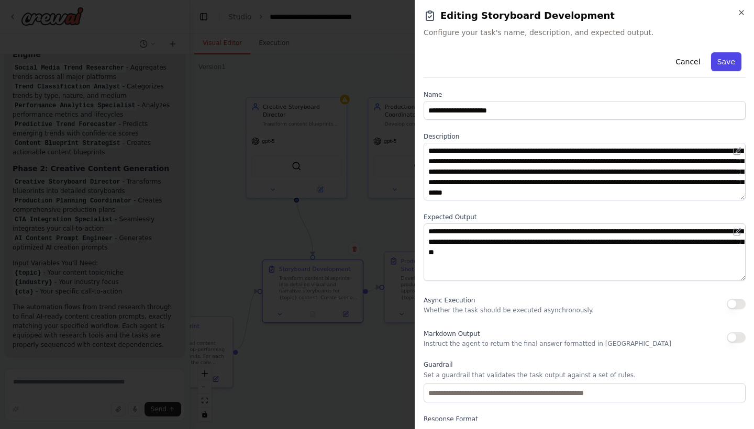
click at [726, 56] on button "Save" at bounding box center [726, 61] width 30 height 19
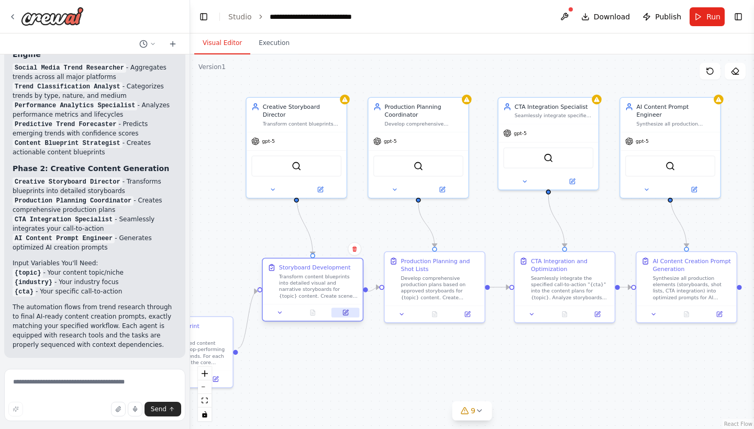
click at [344, 314] on icon at bounding box center [345, 312] width 5 height 5
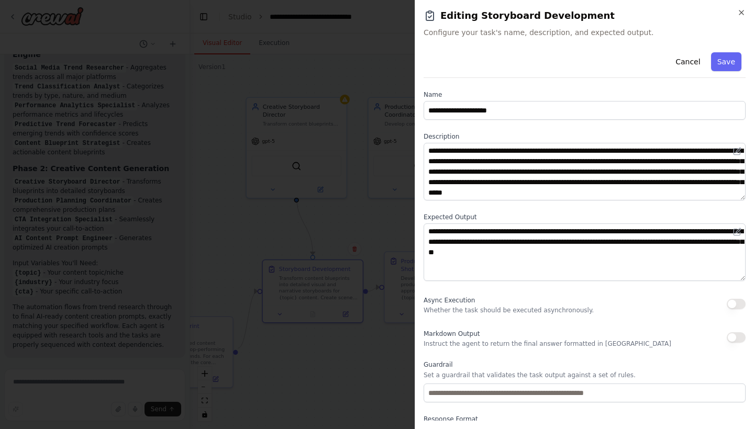
scroll to position [10, 0]
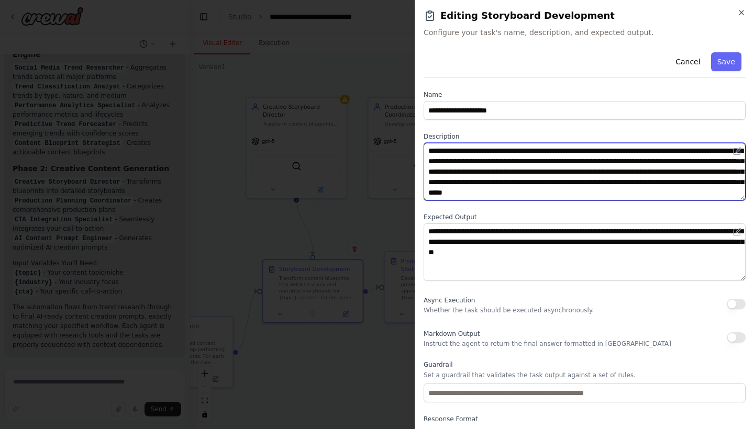
click at [629, 190] on textarea "**********" at bounding box center [584, 172] width 322 height 58
click at [694, 173] on textarea "**********" at bounding box center [584, 172] width 322 height 58
click at [688, 194] on textarea "**********" at bounding box center [584, 172] width 322 height 58
type textarea "**********"
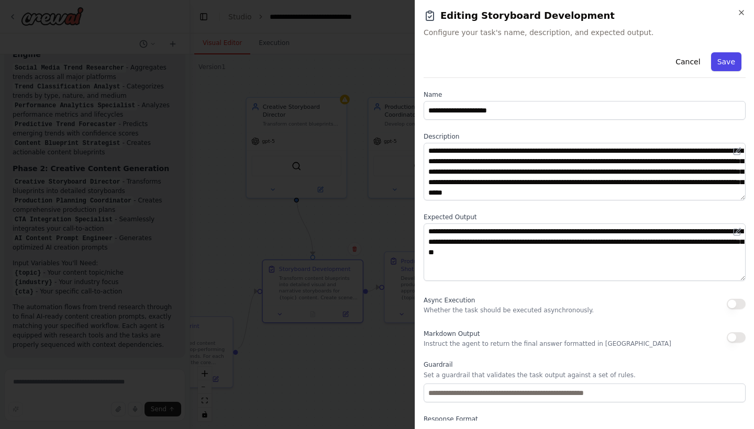
click at [726, 63] on button "Save" at bounding box center [726, 61] width 30 height 19
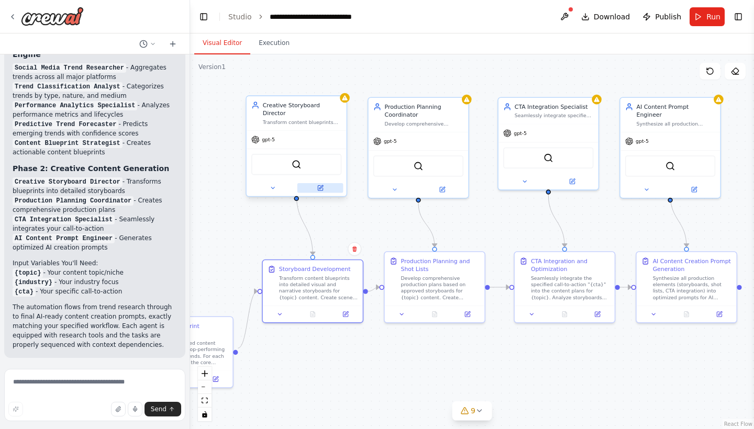
click at [323, 185] on icon at bounding box center [320, 188] width 6 height 6
click at [344, 313] on icon at bounding box center [345, 312] width 5 height 5
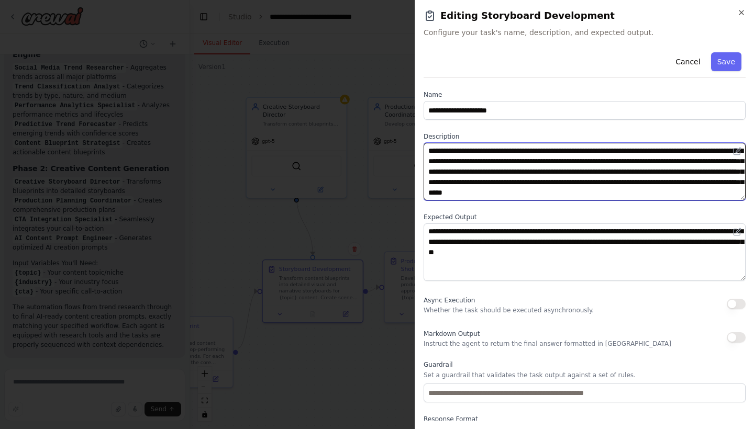
click at [614, 195] on textarea "**********" at bounding box center [584, 172] width 322 height 58
paste textarea "**********"
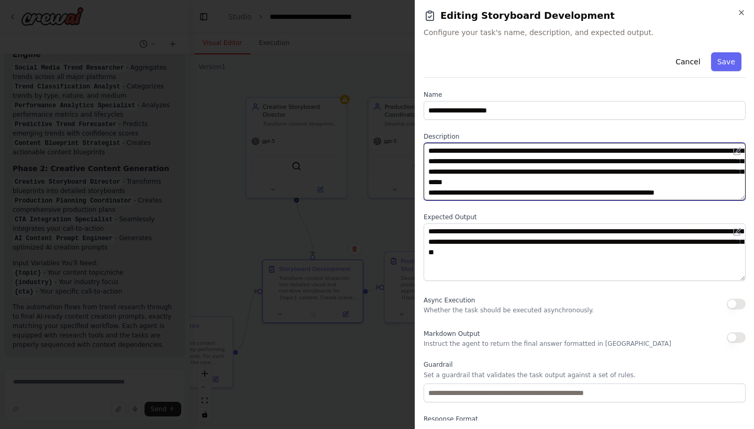
scroll to position [28, 0]
paste textarea "**********"
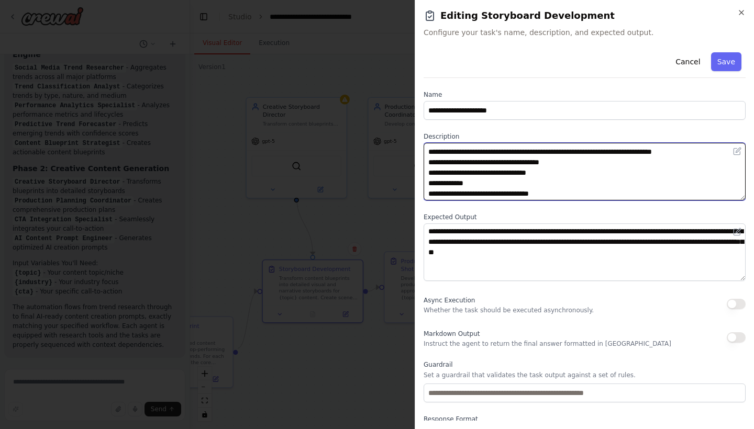
scroll to position [51, 0]
click at [569, 175] on textarea "**********" at bounding box center [584, 172] width 322 height 58
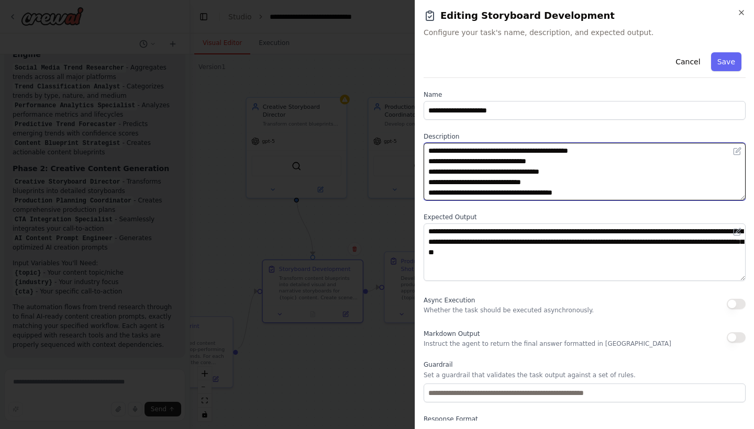
scroll to position [126, 0]
type textarea "**********"
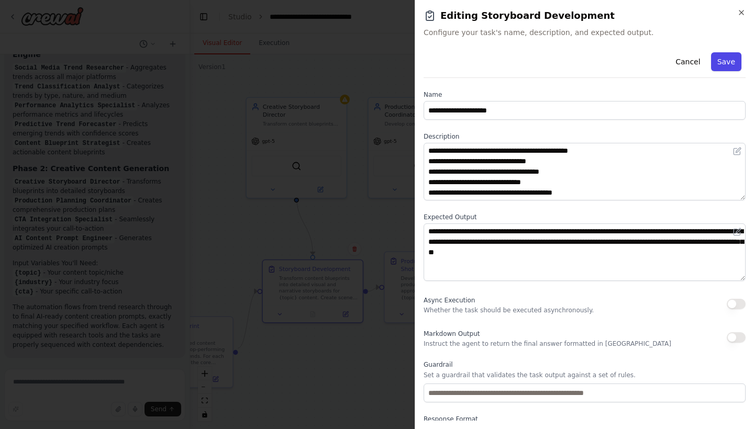
click at [723, 61] on button "Save" at bounding box center [726, 61] width 30 height 19
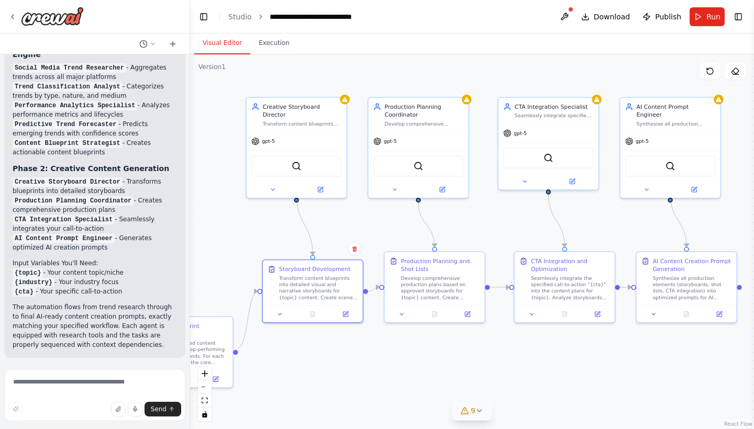
click at [474, 412] on span "9" at bounding box center [472, 411] width 5 height 10
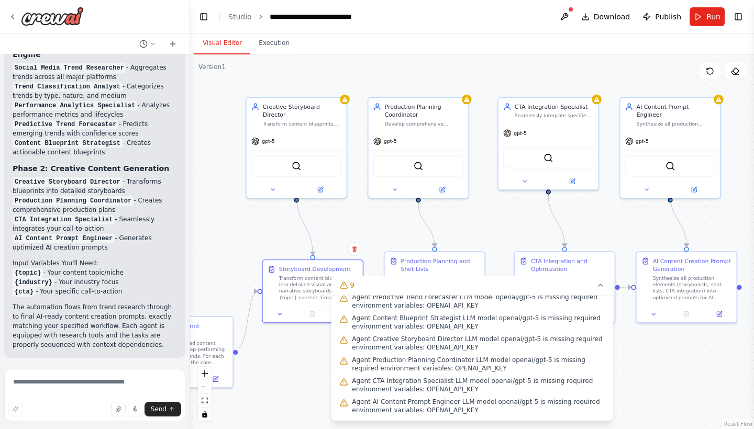
scroll to position [96, 0]
click at [652, 374] on div ".deletable-edge-delete-btn { width: 20px; height: 20px; border: 0px solid #ffff…" at bounding box center [472, 241] width 564 height 375
click at [601, 283] on icon at bounding box center [600, 285] width 8 height 8
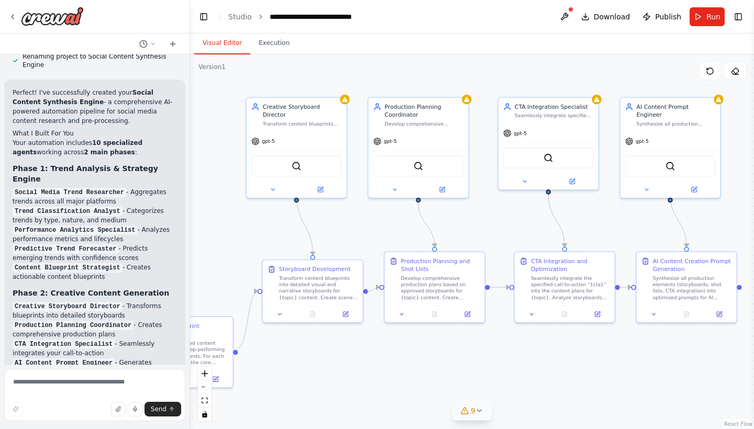
scroll to position [2567, 0]
